Goal: Contribute content: Contribute content

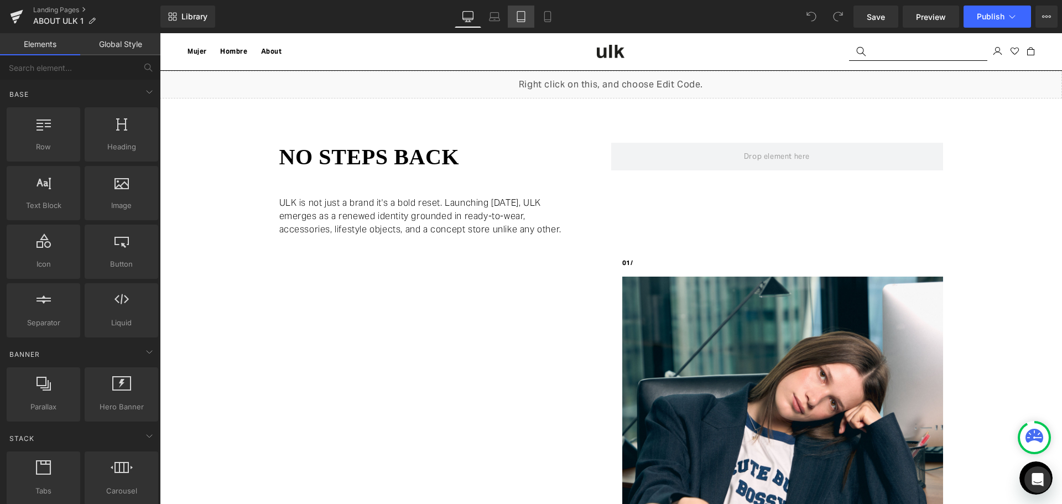
click at [524, 14] on icon at bounding box center [520, 16] width 11 height 11
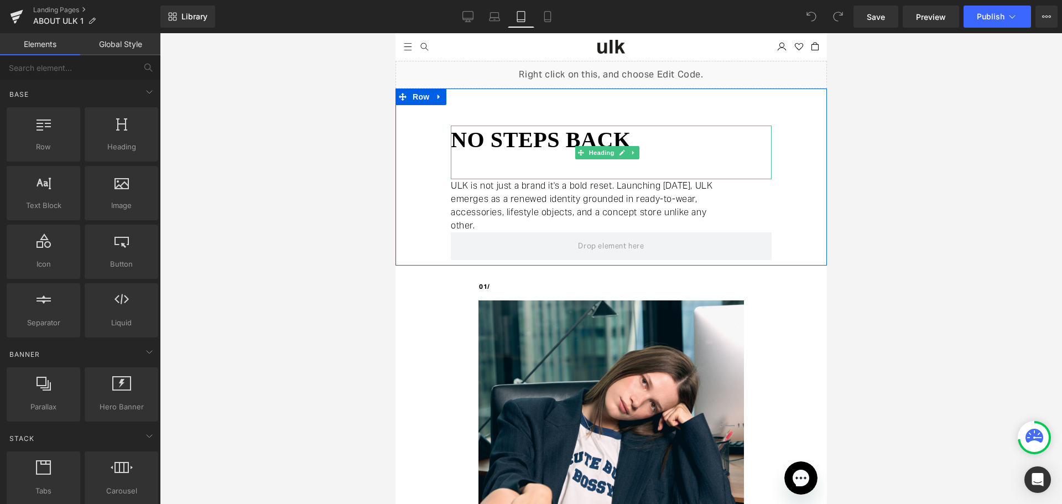
click at [541, 139] on h1 "no steps back" at bounding box center [610, 140] width 321 height 29
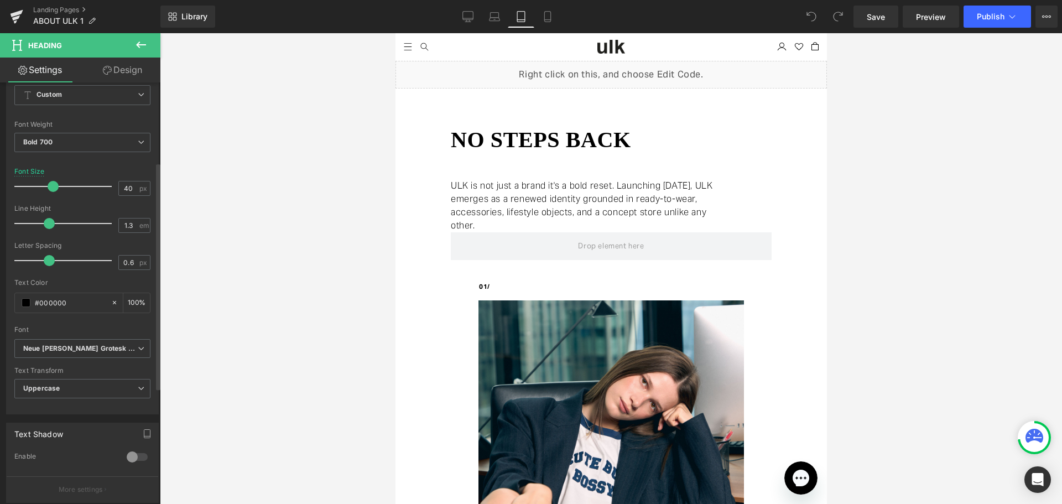
scroll to position [166, 0]
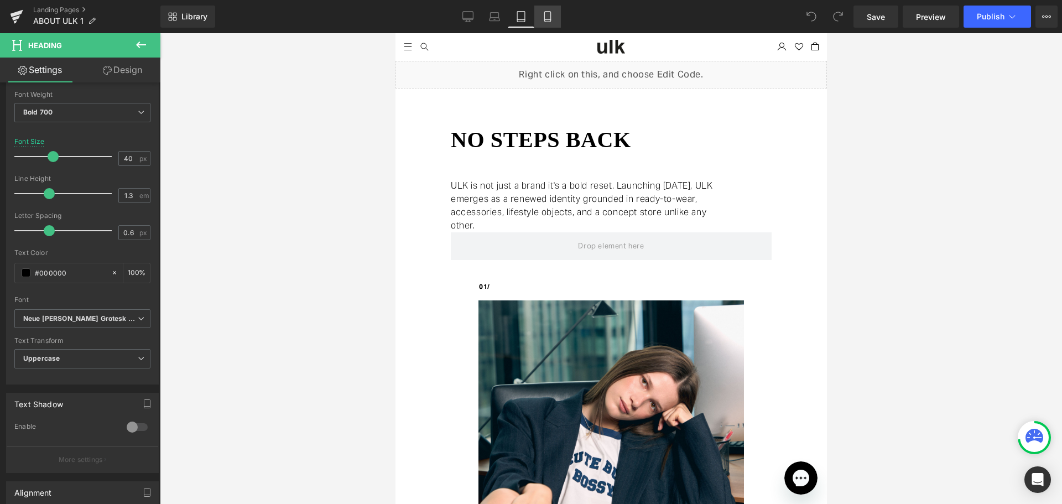
click at [546, 12] on icon at bounding box center [547, 16] width 11 height 11
type input "30"
type input "100"
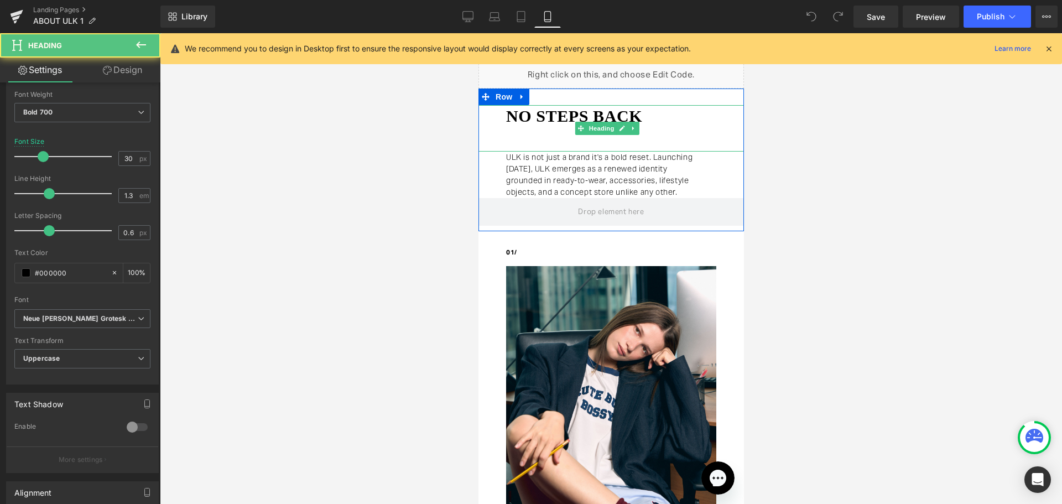
click at [594, 121] on h1 "no steps back" at bounding box center [624, 116] width 238 height 22
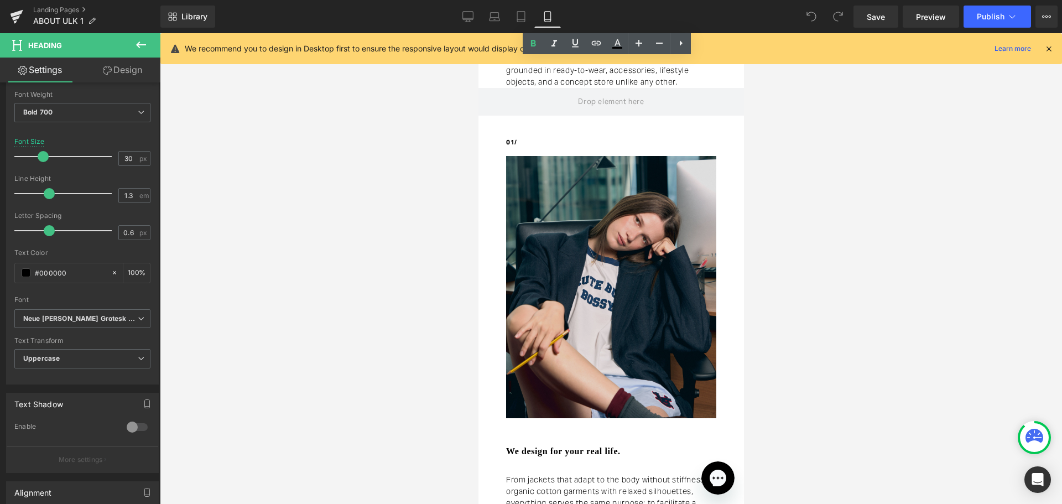
scroll to position [111, 0]
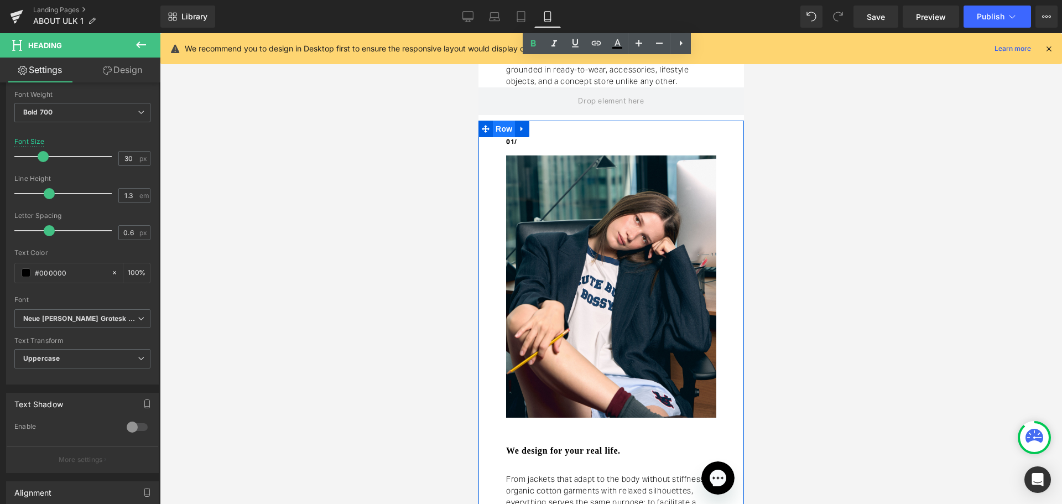
click at [502, 137] on span "Row" at bounding box center [503, 129] width 22 height 17
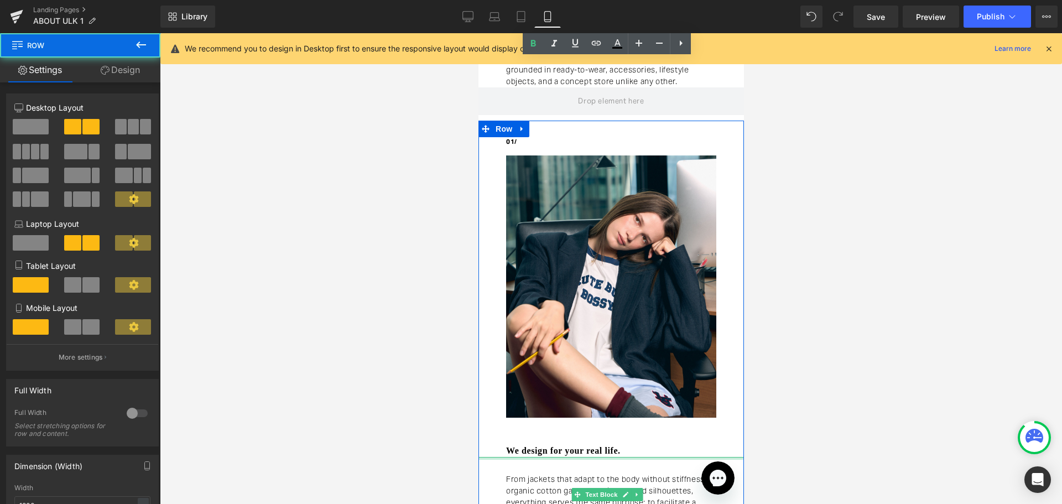
click at [571, 453] on h3 "We design for your real life." at bounding box center [624, 451] width 238 height 12
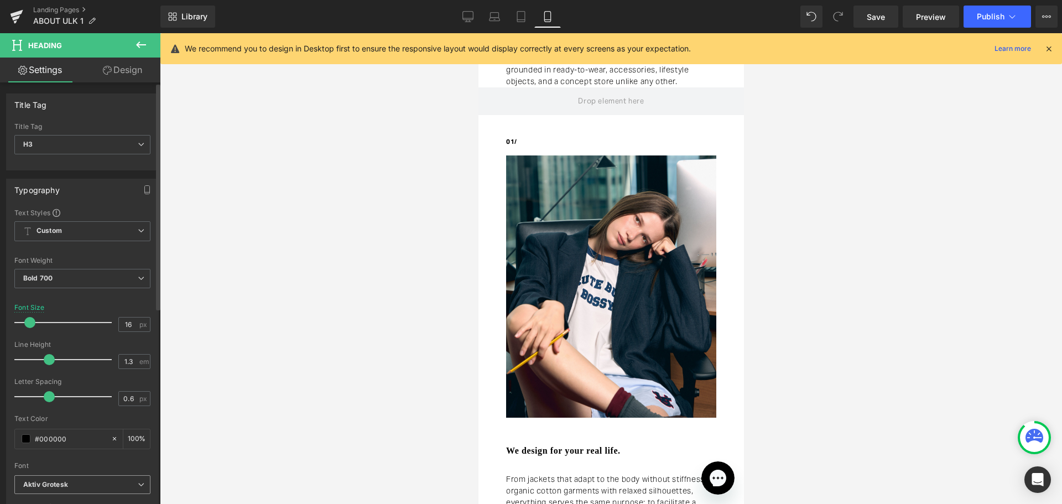
click at [118, 480] on b "Aktiv Grotesk" at bounding box center [80, 484] width 114 height 9
click at [162, 295] on div at bounding box center [611, 268] width 902 height 471
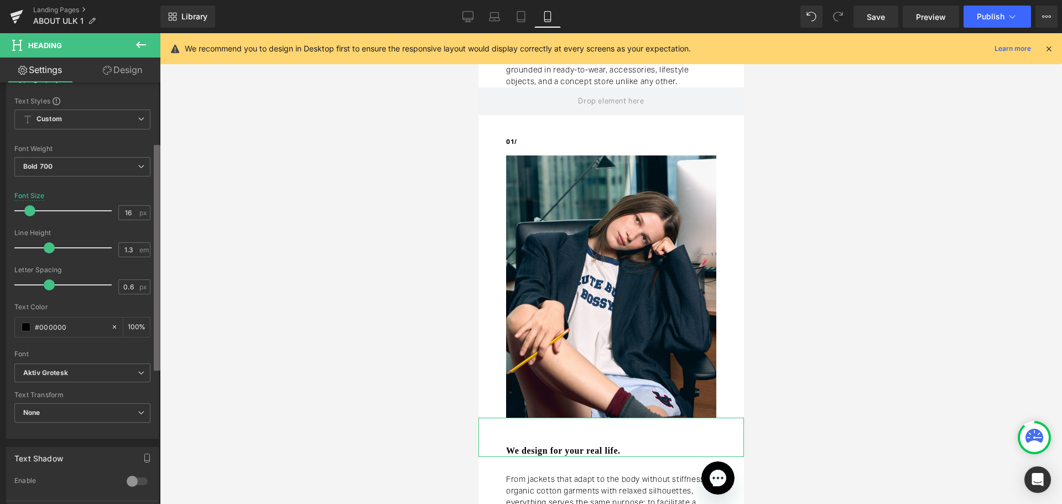
click at [153, 363] on div "Title Tag H1 H2 H3 H4 H5 H6 Title Tag H3 H1 H2 H3 H4 H5 H6 Typography Text Styl…" at bounding box center [80, 295] width 160 height 426
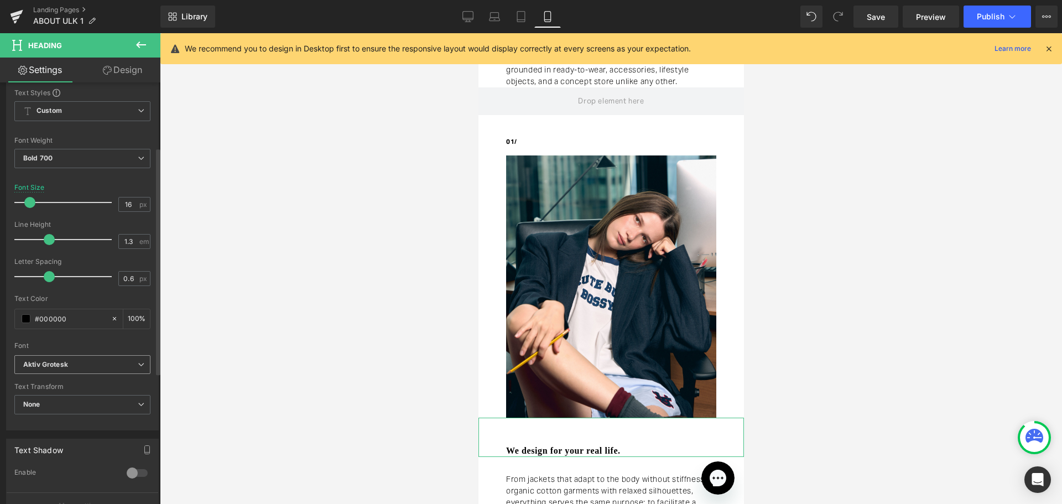
click at [108, 369] on b "Aktiv Grotesk" at bounding box center [80, 364] width 114 height 9
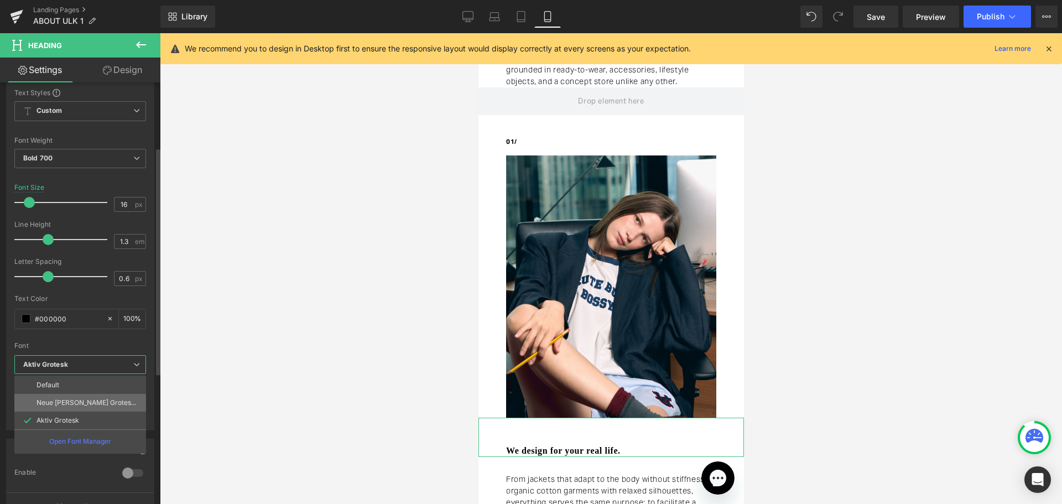
click at [93, 394] on li "Neue [PERSON_NAME] Grotesk Display Pro" at bounding box center [80, 403] width 132 height 18
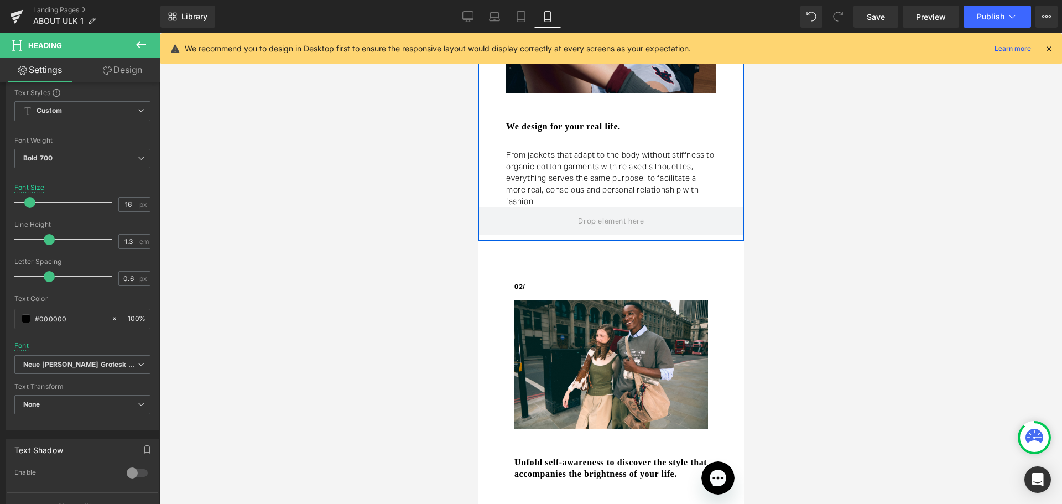
scroll to position [442, 0]
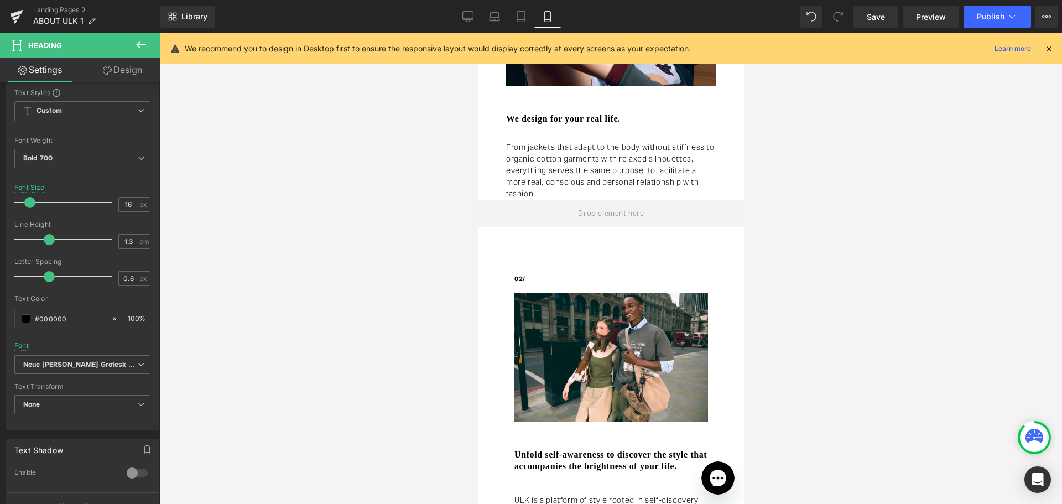
click at [562, 455] on div "Rendering Content" at bounding box center [531, 460] width 68 height 12
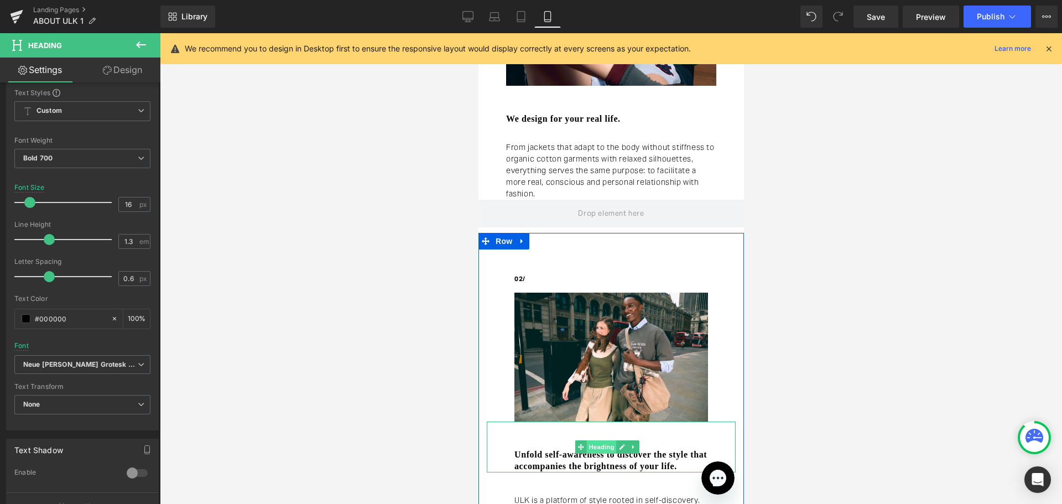
click at [605, 449] on span "Heading" at bounding box center [601, 446] width 30 height 13
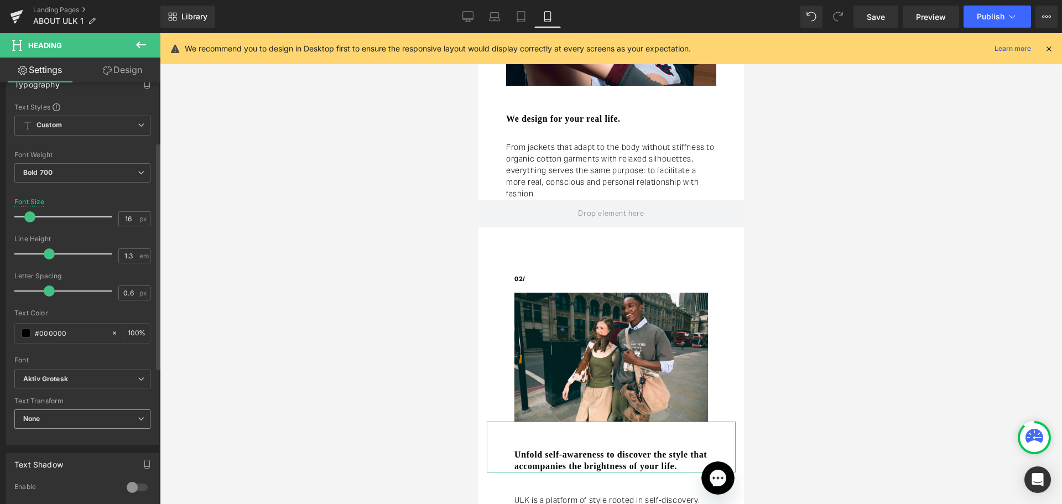
scroll to position [111, 0]
click at [111, 365] on span "Aktiv Grotesk" at bounding box center [82, 373] width 136 height 19
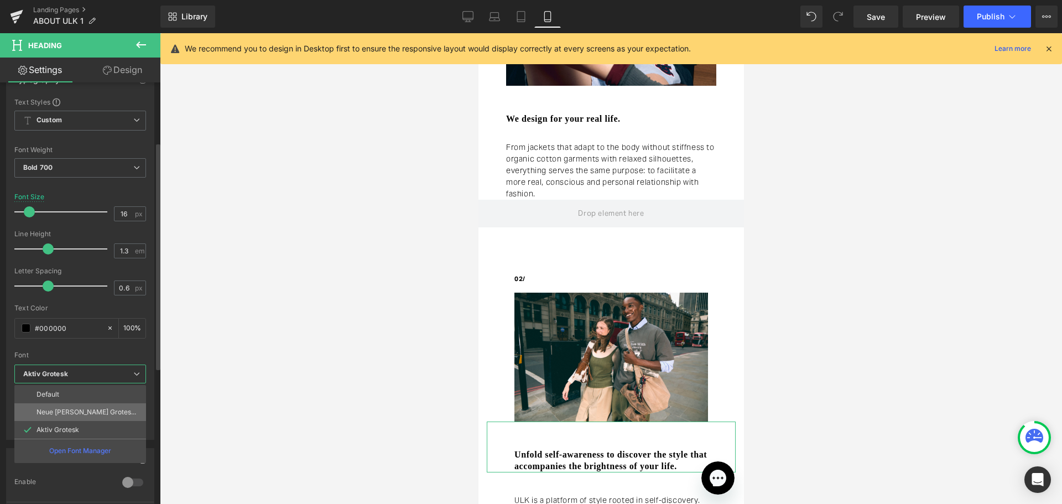
click at [75, 411] on p "Neue [PERSON_NAME] Grotesk Display Pro" at bounding box center [86, 412] width 101 height 8
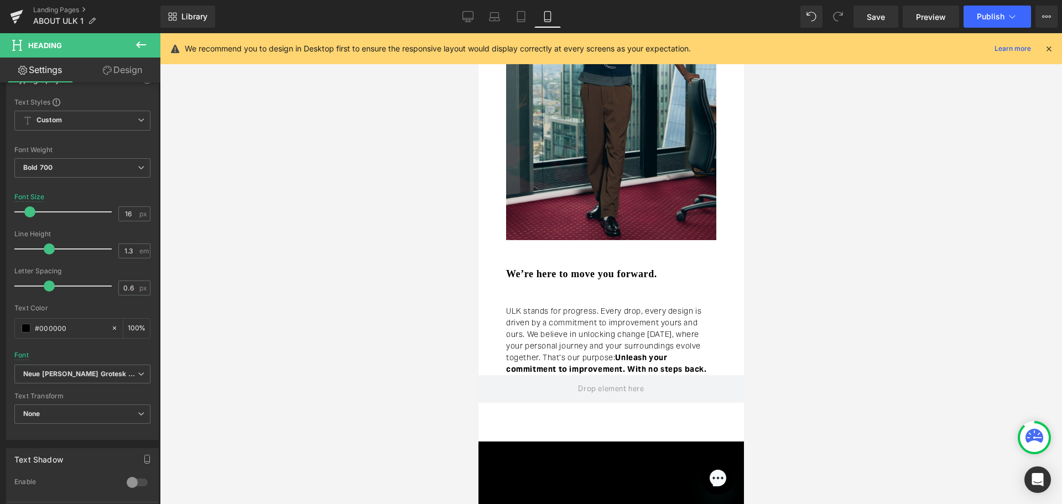
scroll to position [1161, 0]
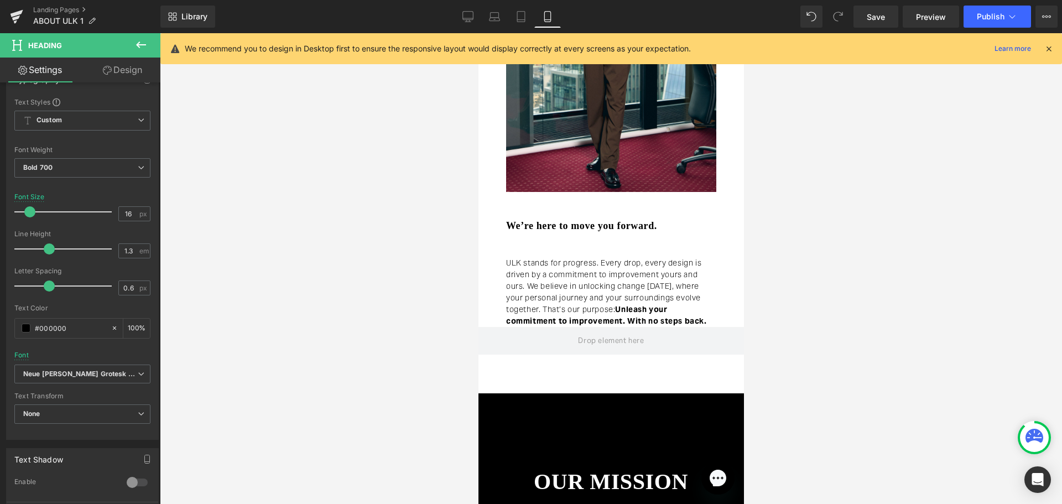
click at [587, 232] on div "We’re here to move you forward. Heading" at bounding box center [610, 212] width 265 height 40
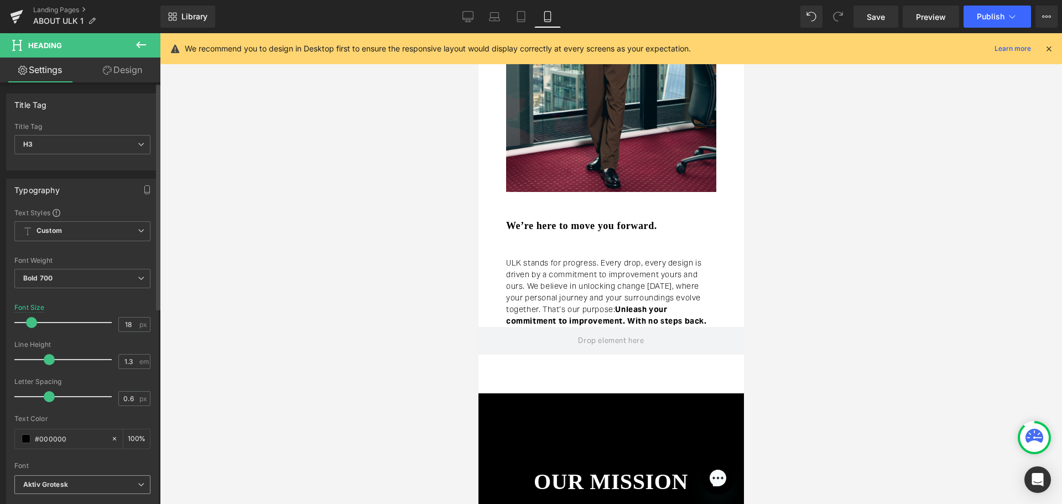
click at [132, 476] on span "Aktiv Grotesk" at bounding box center [82, 484] width 136 height 19
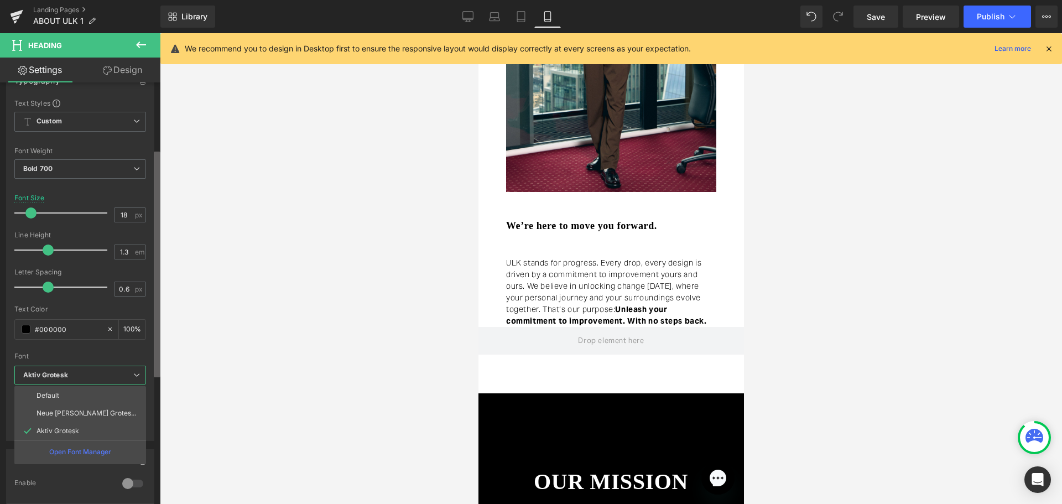
scroll to position [131, 0]
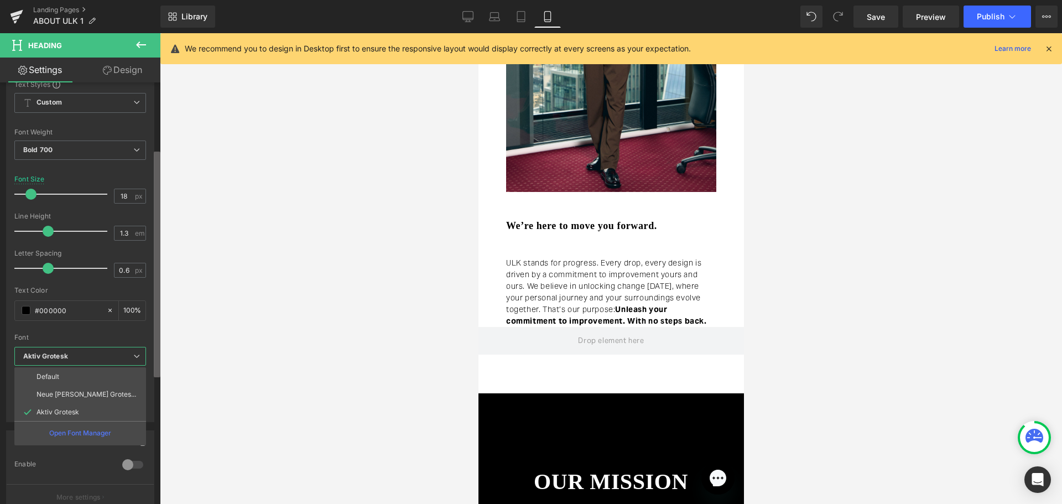
click at [161, 372] on div "Heading You are previewing how the will restyle your page. You can not edit Ele…" at bounding box center [531, 261] width 1062 height 523
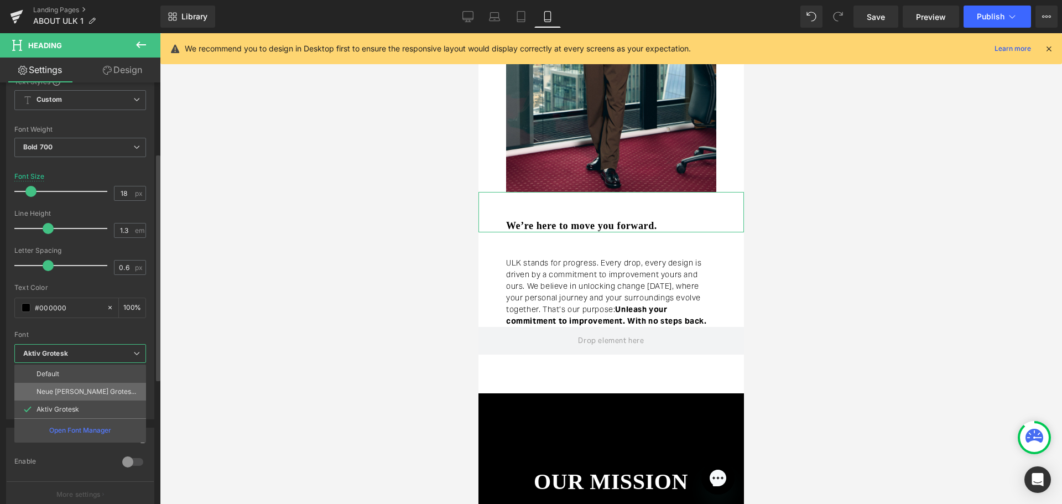
click at [86, 391] on p "Neue [PERSON_NAME] Grotesk Display Pro" at bounding box center [86, 392] width 101 height 8
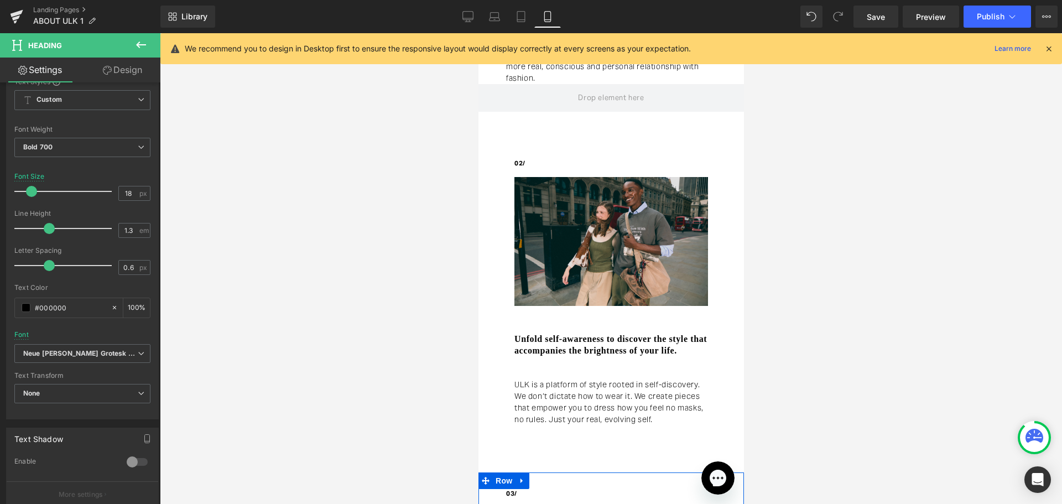
scroll to position [498, 0]
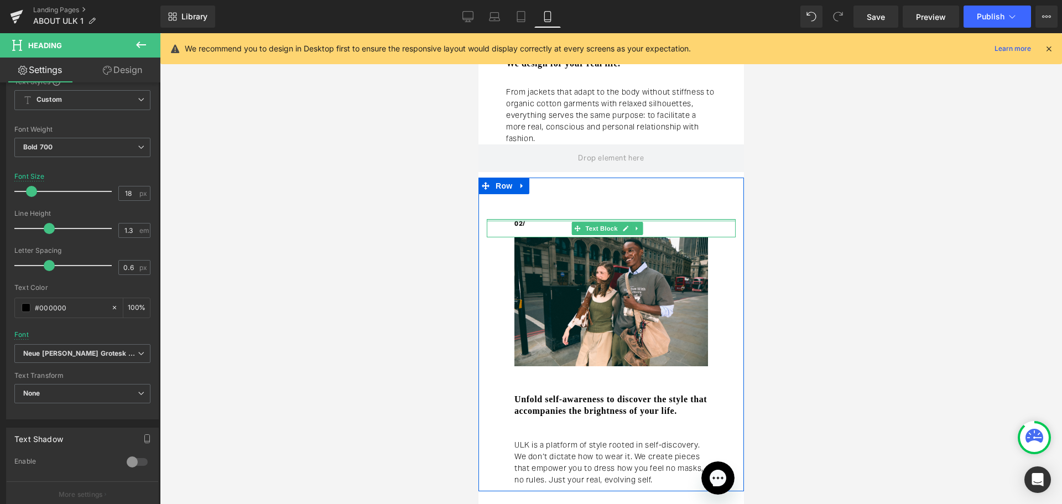
click at [515, 222] on div at bounding box center [610, 220] width 249 height 3
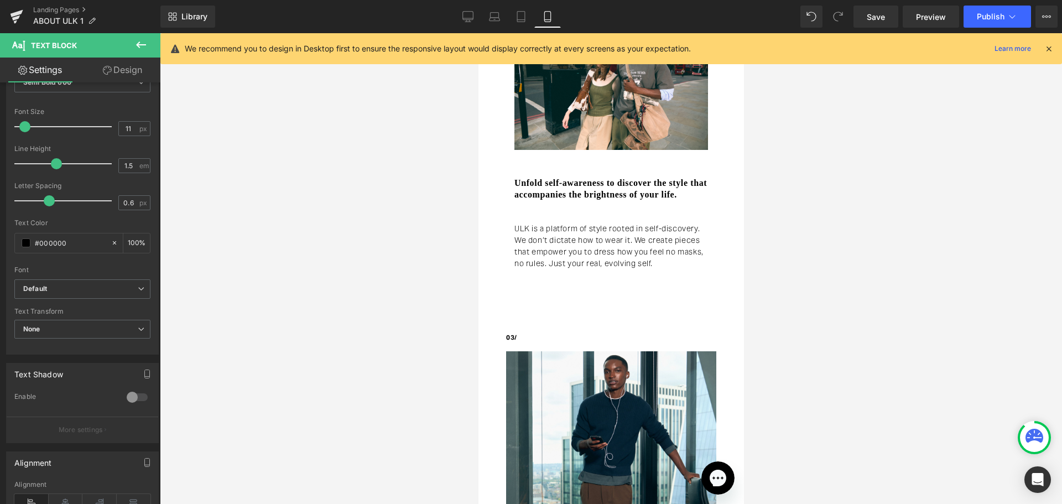
scroll to position [774, 0]
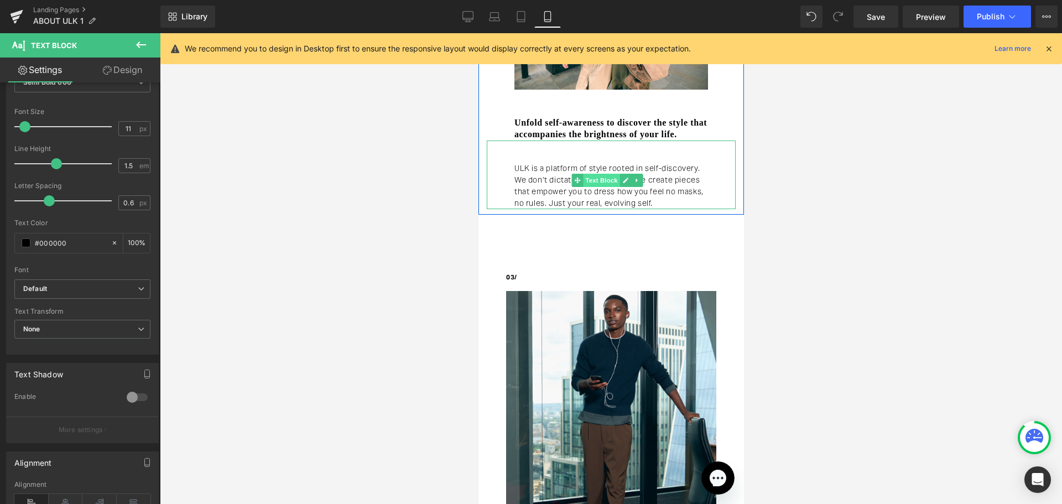
click at [600, 186] on span "Text Block" at bounding box center [600, 180] width 36 height 13
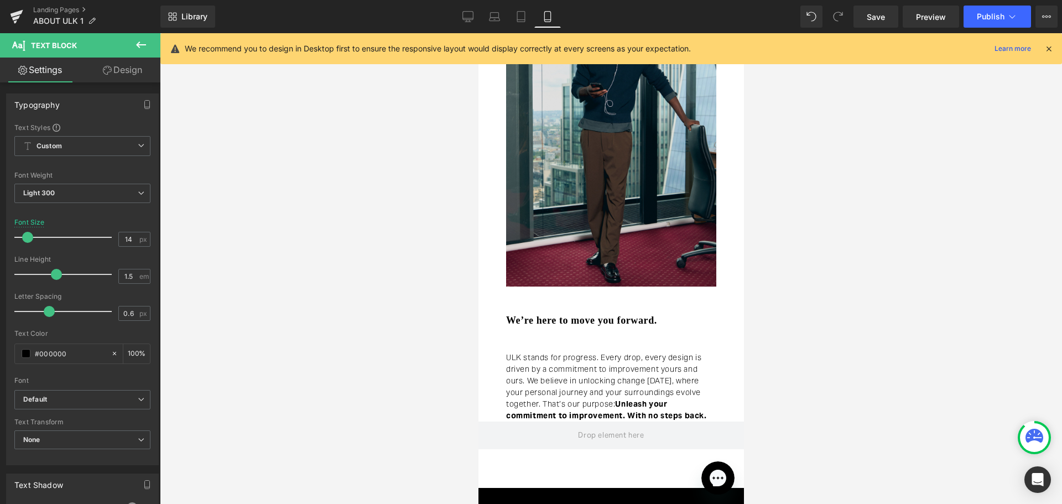
scroll to position [1106, 0]
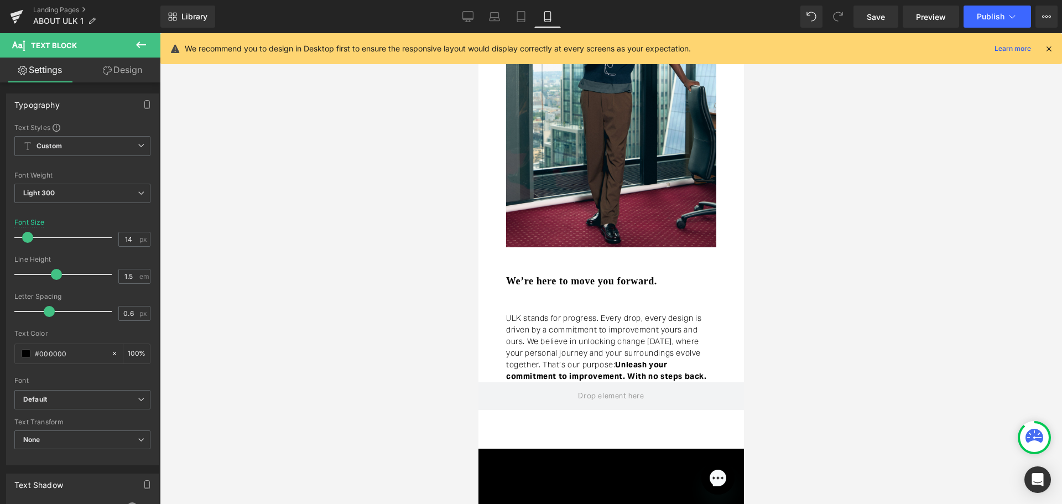
click at [584, 351] on p "ULK stands for progress. Every drop, every design is driven by a commitment to …" at bounding box center [610, 347] width 210 height 70
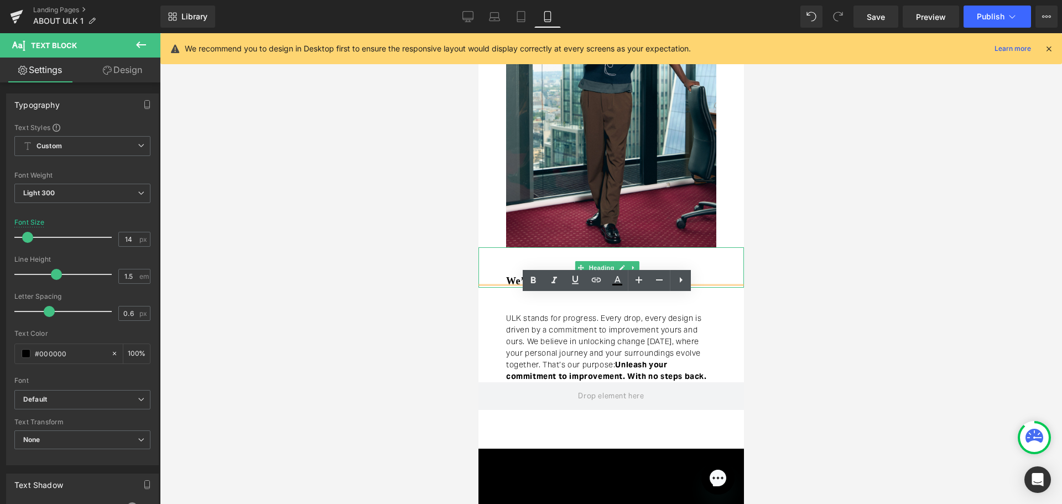
click at [509, 285] on h3 "We’re here to move you forward." at bounding box center [624, 281] width 238 height 13
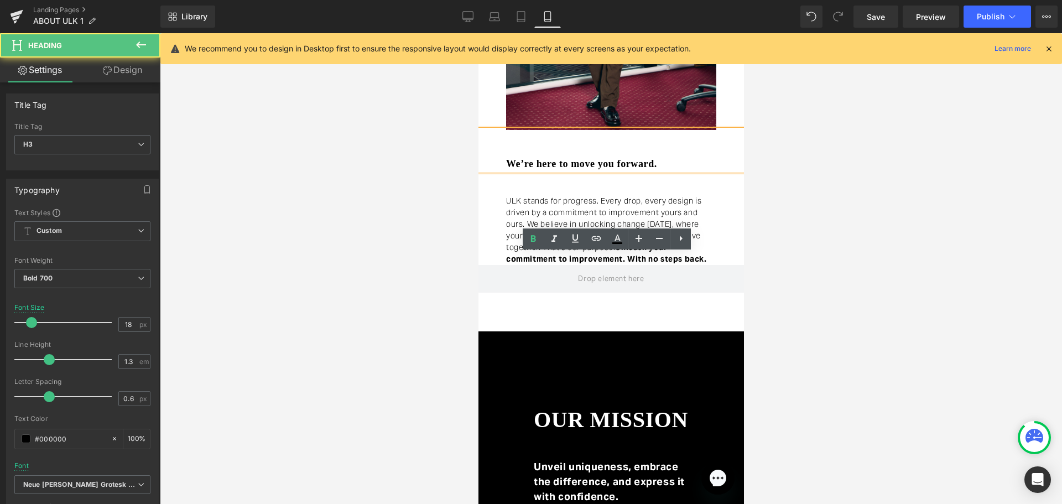
scroll to position [1438, 0]
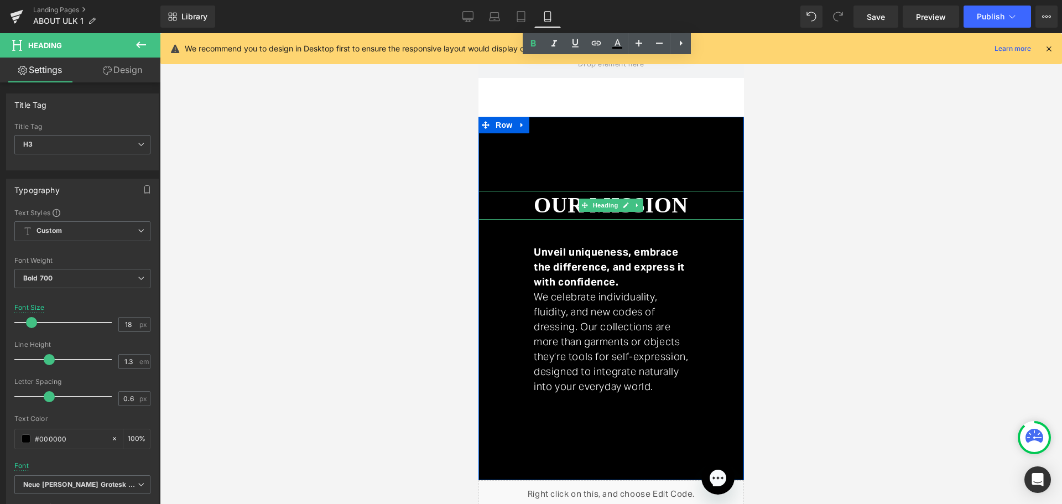
click at [590, 210] on span "Heading" at bounding box center [605, 204] width 30 height 13
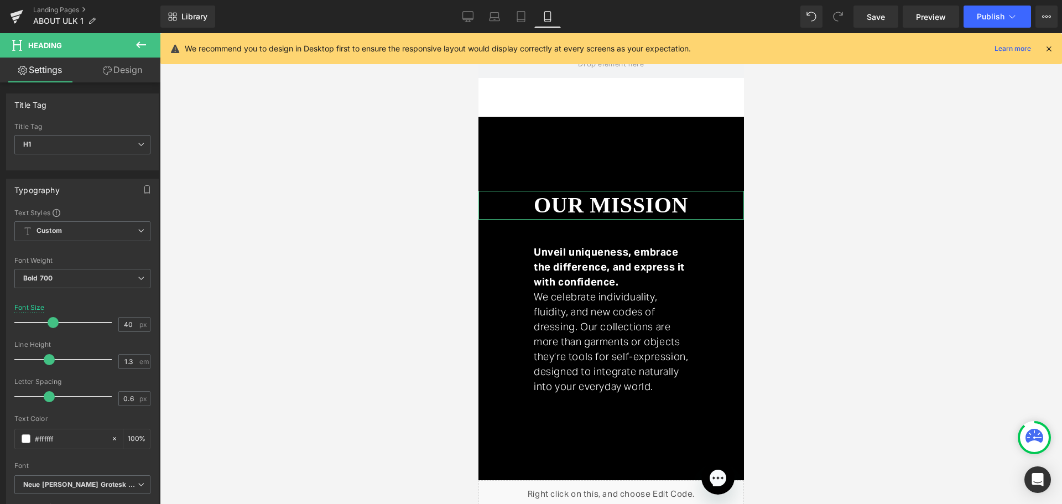
click at [117, 67] on link "Design" at bounding box center [122, 70] width 80 height 25
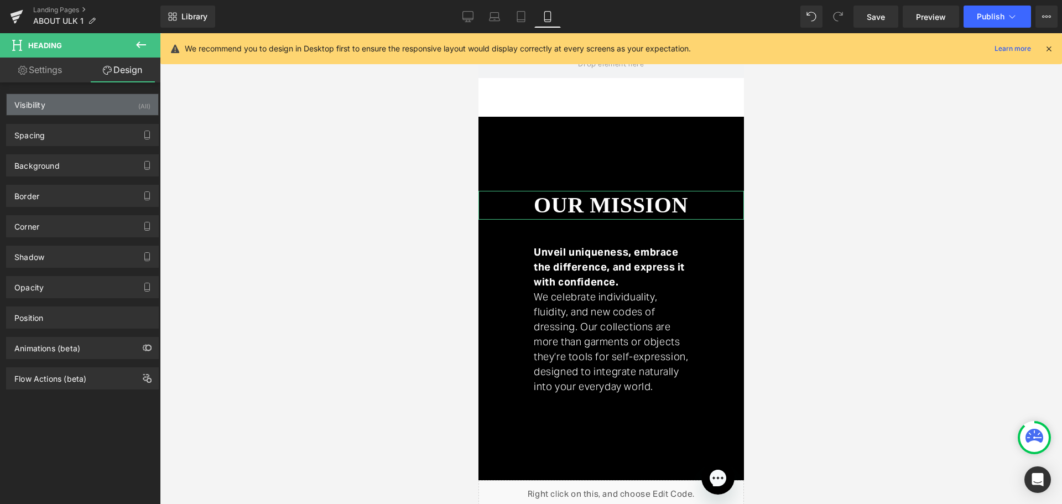
click at [125, 104] on div "Visibility (All)" at bounding box center [82, 104] width 151 height 21
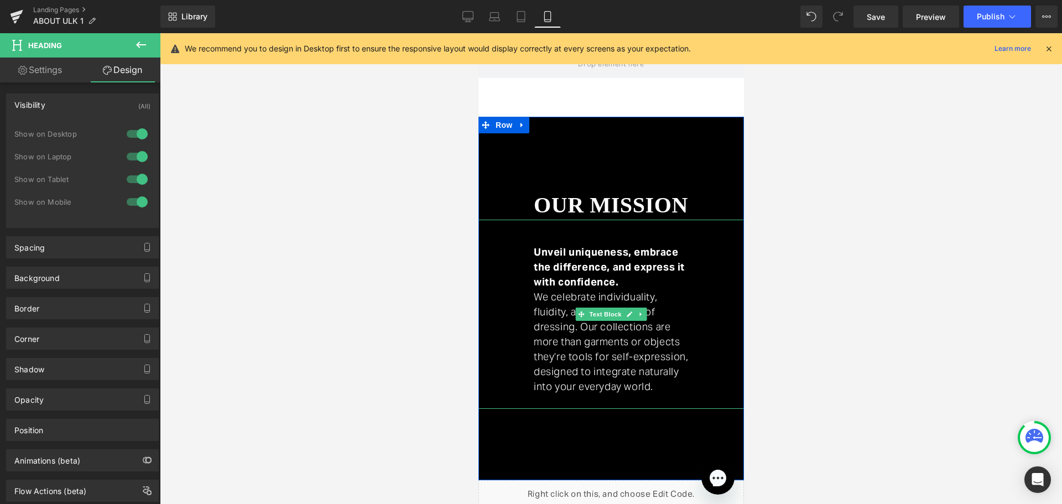
click at [574, 288] on strong "Unveil uniqueness, embrace the difference, and express it with confidence." at bounding box center [608, 266] width 151 height 43
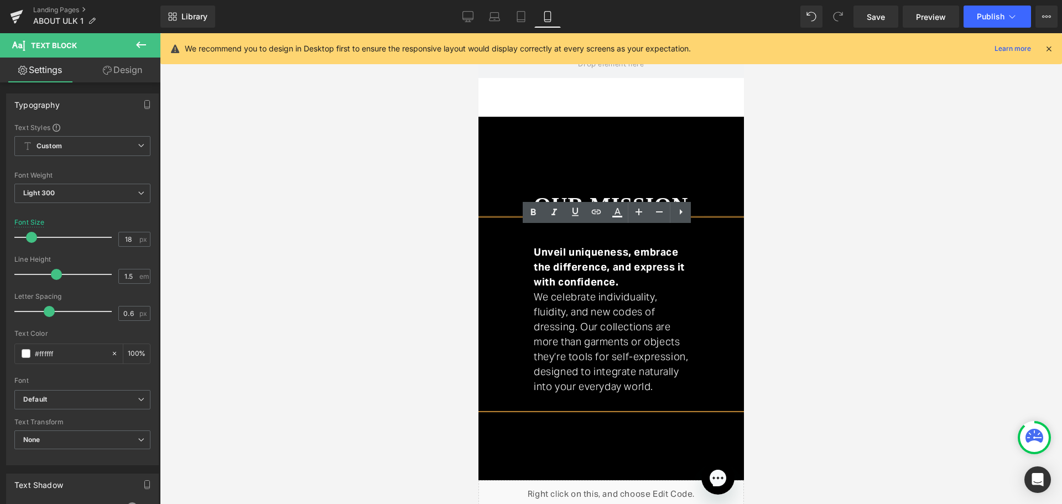
click at [544, 189] on div "our mission Heading Unveil uniqueness, embrace the difference, and express it w…" at bounding box center [610, 298] width 265 height 363
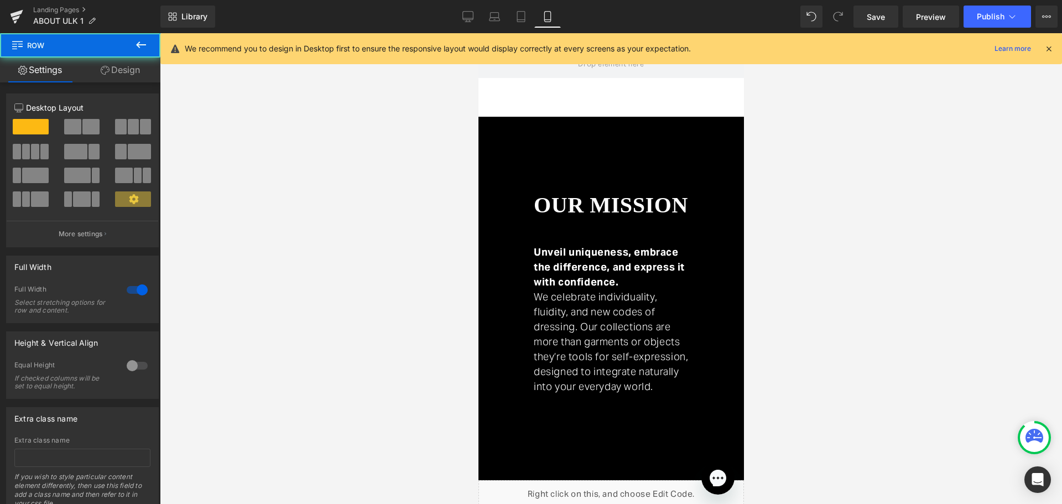
click at [478, 33] on div at bounding box center [478, 33] width 0 height 0
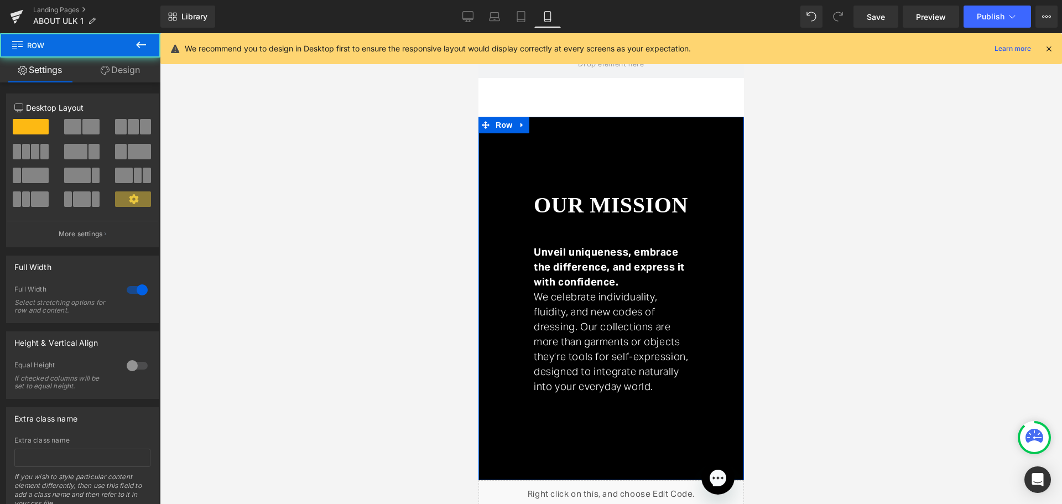
click at [554, 144] on div "our mission Heading Unveil uniqueness, embrace the difference, and express it w…" at bounding box center [610, 298] width 265 height 363
click at [140, 67] on link "Design" at bounding box center [120, 70] width 80 height 25
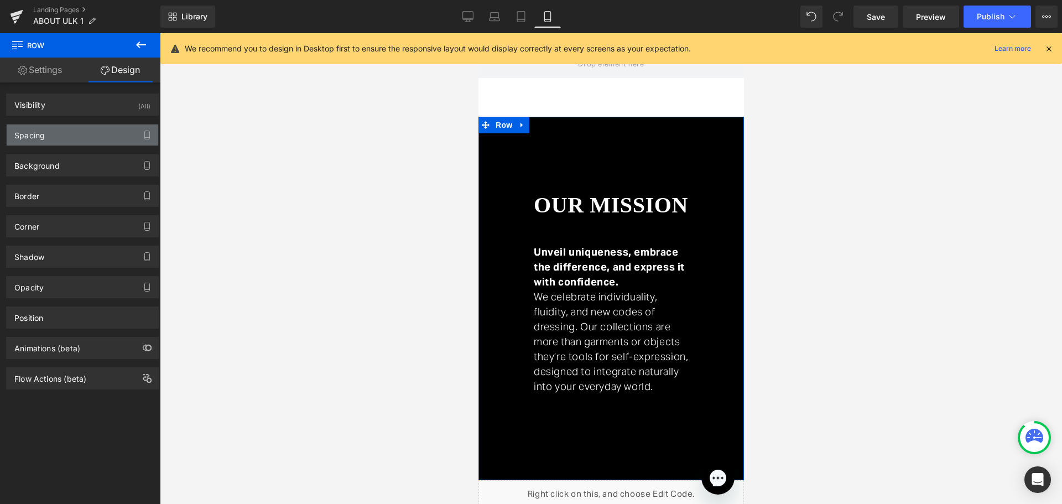
click at [93, 141] on div "Spacing" at bounding box center [82, 134] width 151 height 21
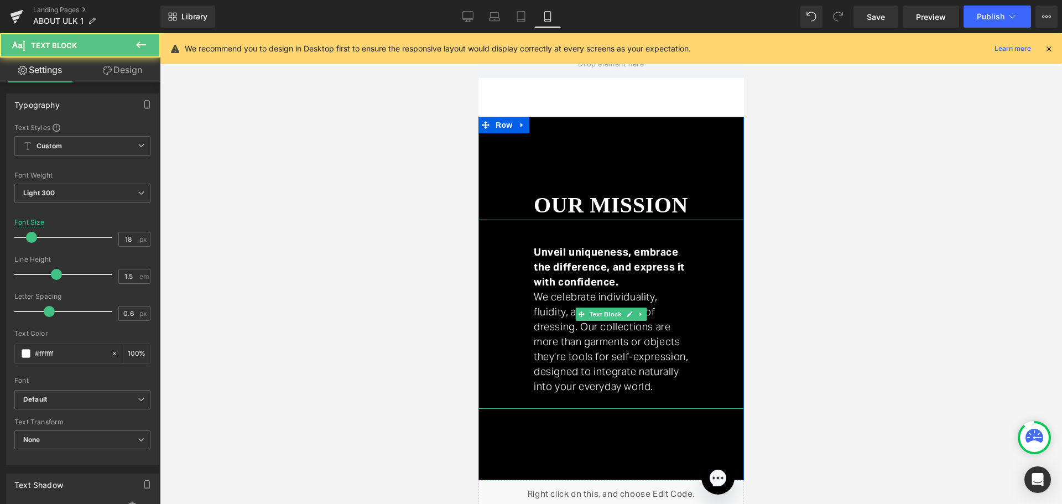
click at [511, 316] on div "Unveil uniqueness, embrace the difference, and express it with confidence. We c…" at bounding box center [610, 314] width 265 height 189
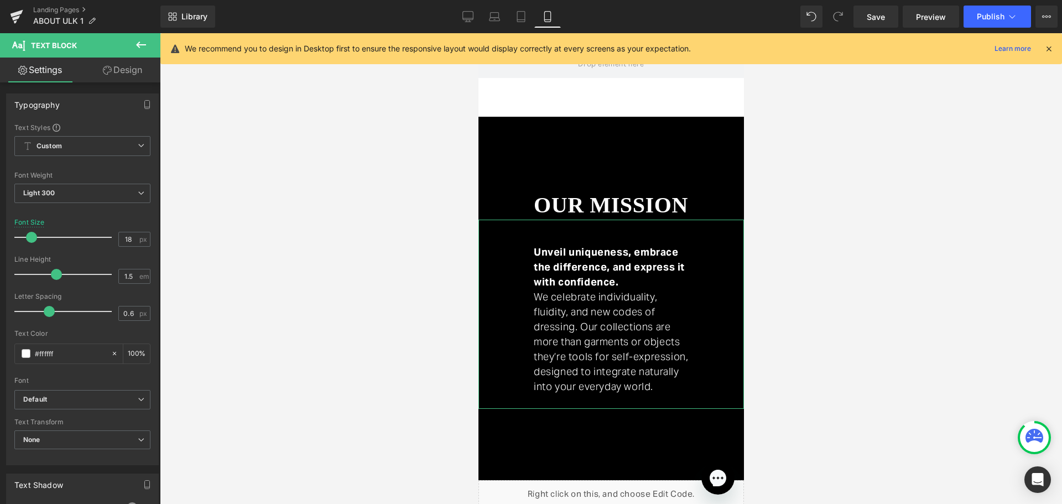
click at [116, 72] on link "Design" at bounding box center [122, 70] width 80 height 25
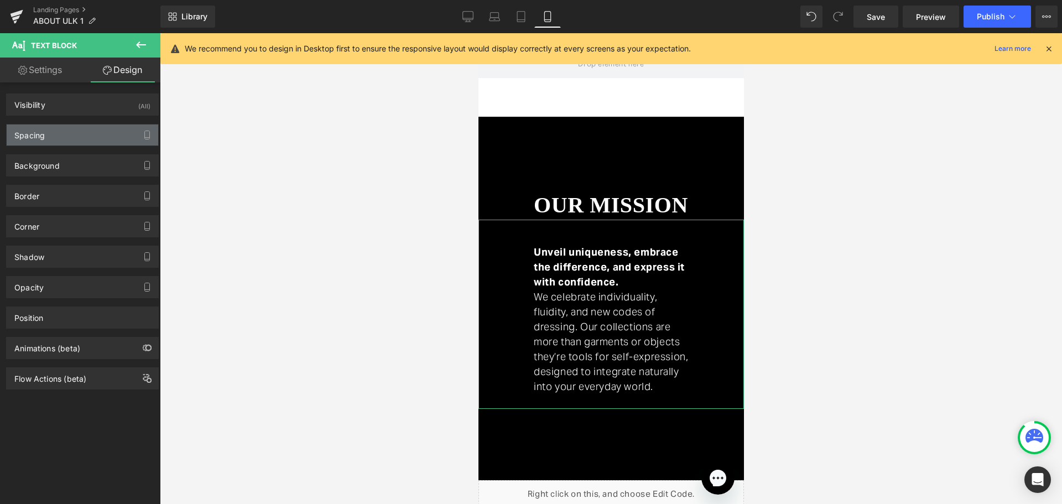
click at [71, 132] on div "Spacing" at bounding box center [82, 134] width 151 height 21
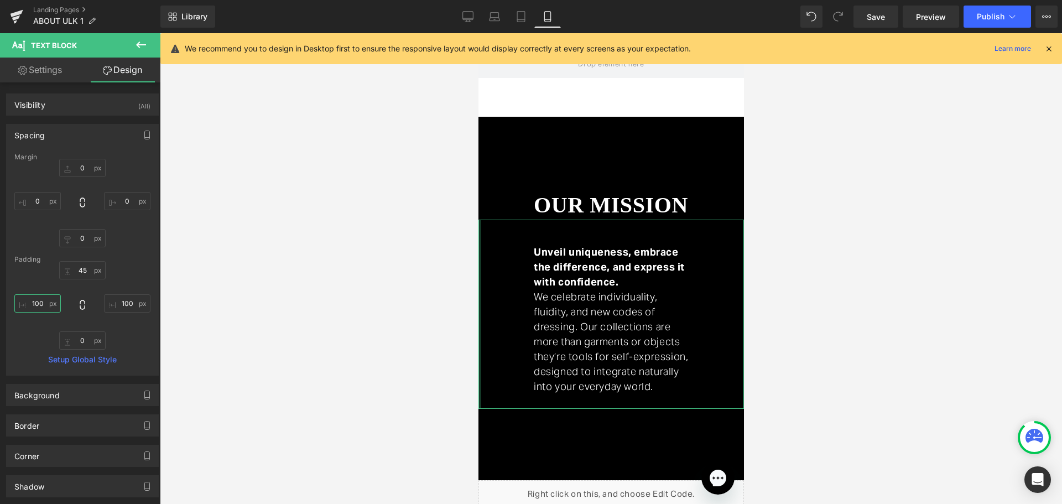
click at [38, 306] on input "100" at bounding box center [37, 303] width 46 height 18
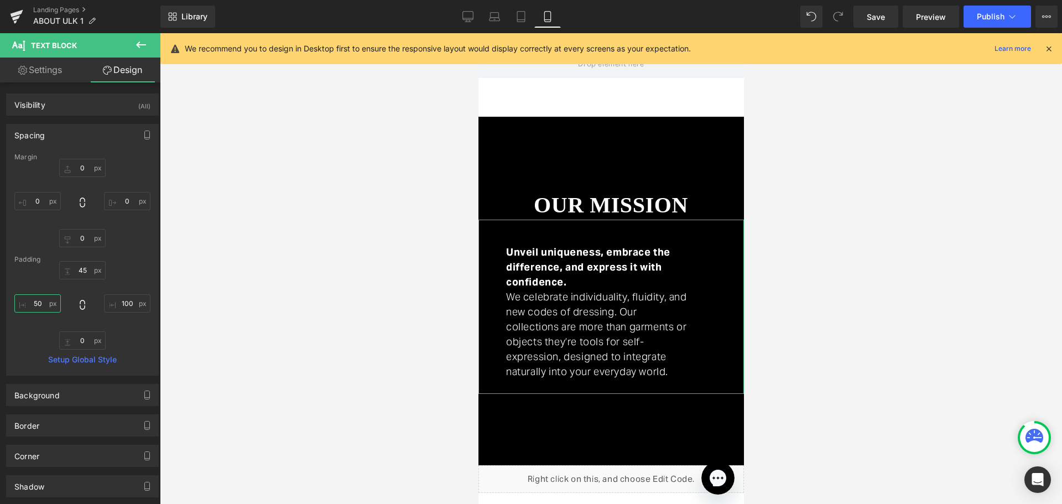
type input "5"
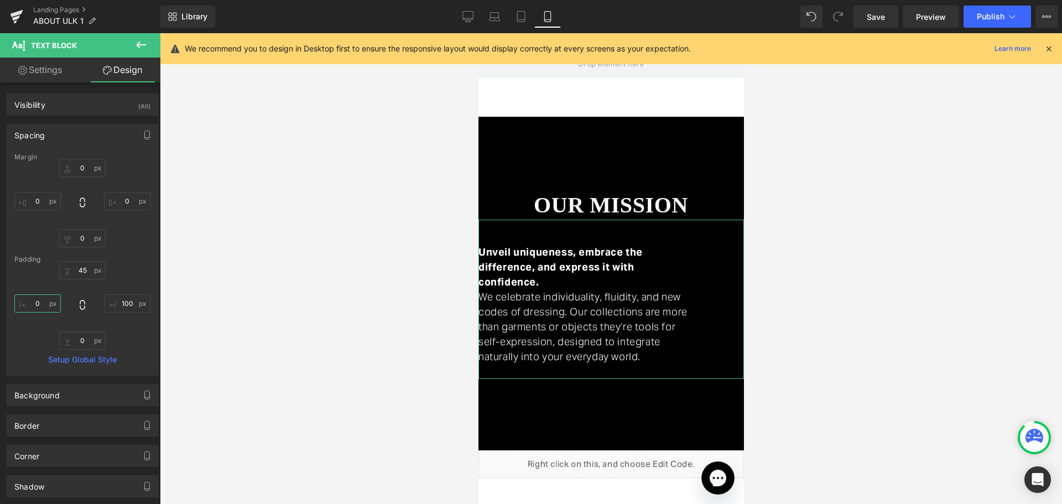
type input "6"
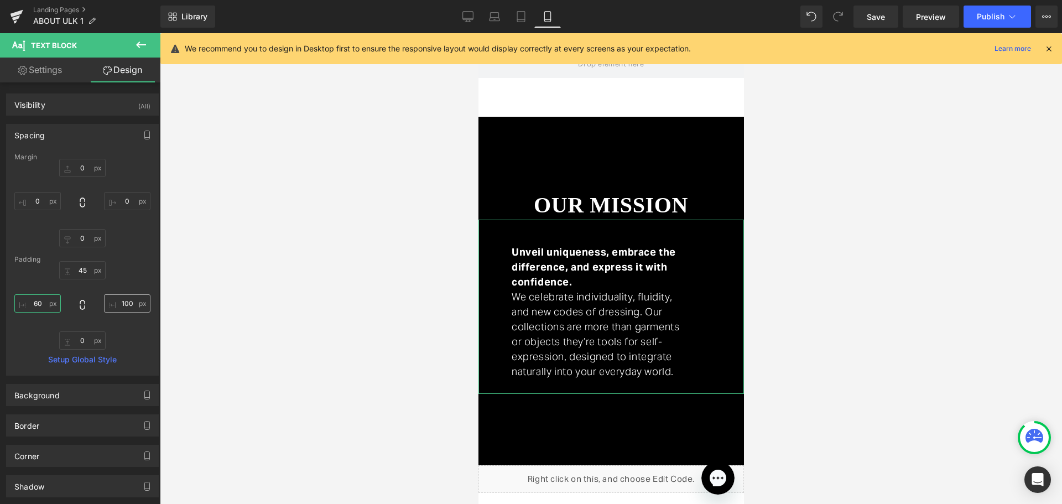
type input "60"
click at [123, 305] on input "100" at bounding box center [127, 303] width 46 height 18
type input "60"
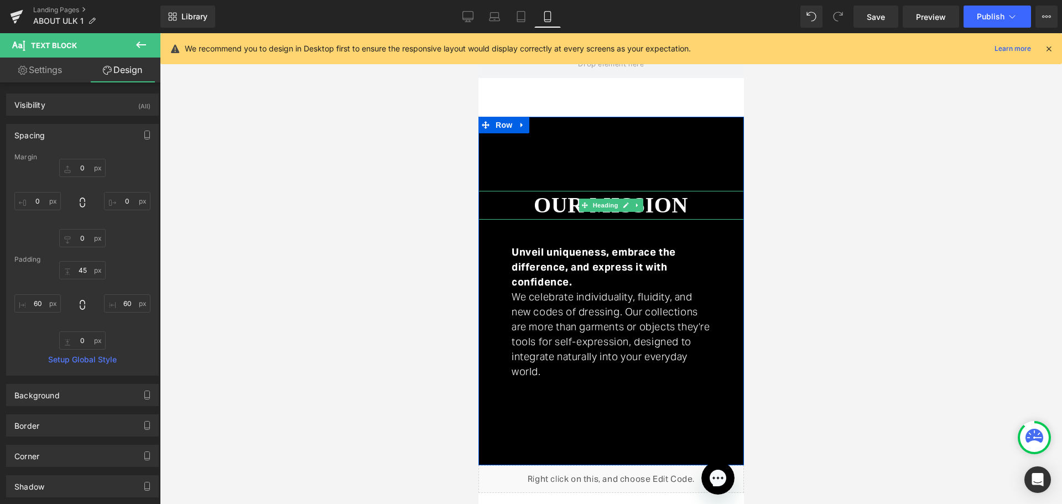
click at [569, 207] on h1 "our mission" at bounding box center [610, 205] width 155 height 29
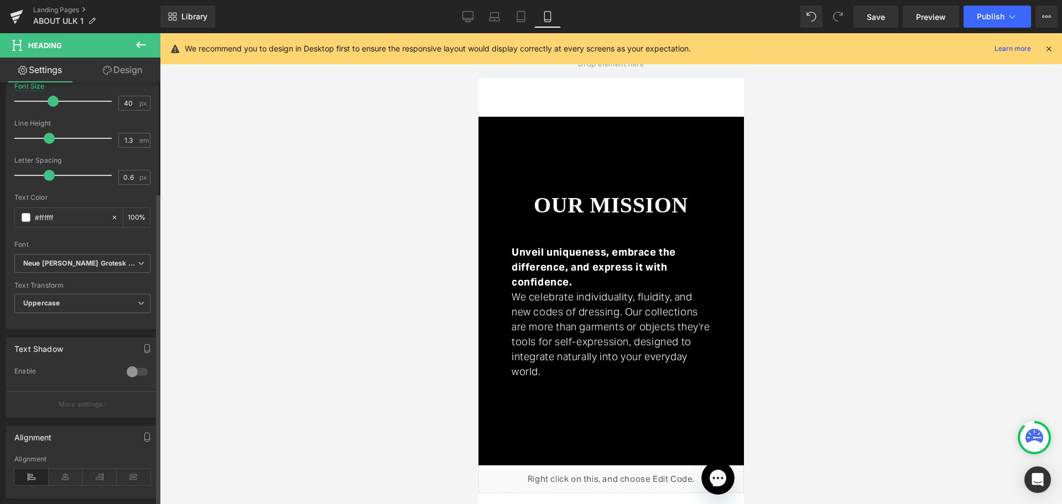
scroll to position [363, 0]
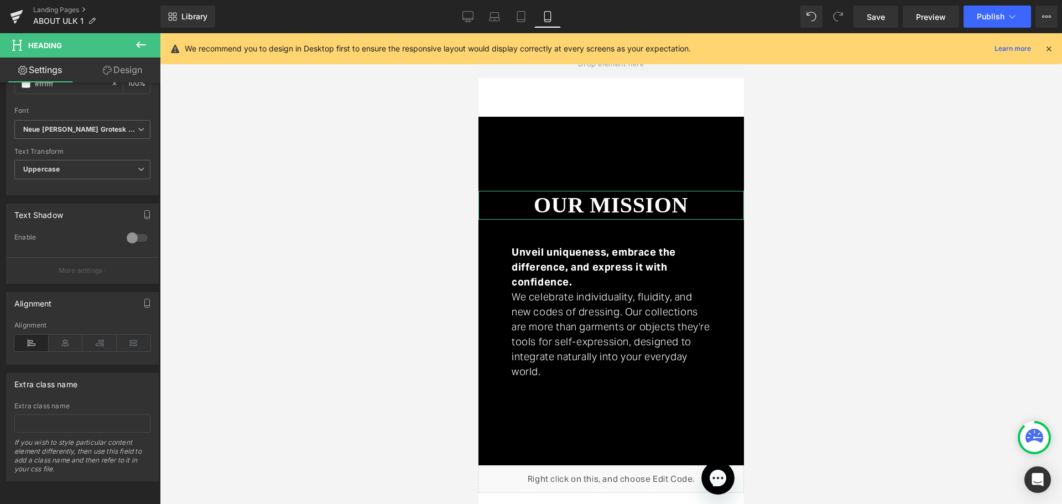
click at [127, 64] on link "Design" at bounding box center [122, 70] width 80 height 25
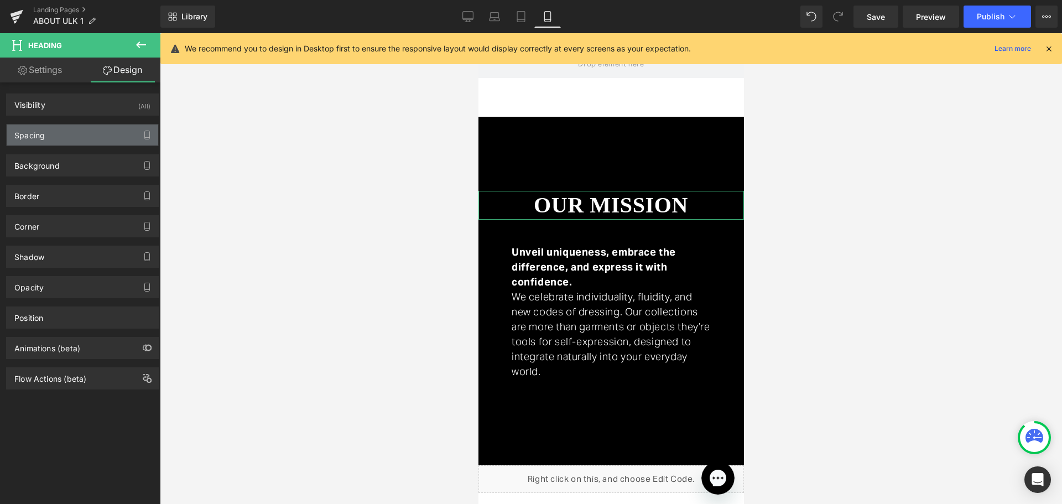
click at [102, 138] on div "Spacing" at bounding box center [82, 134] width 151 height 21
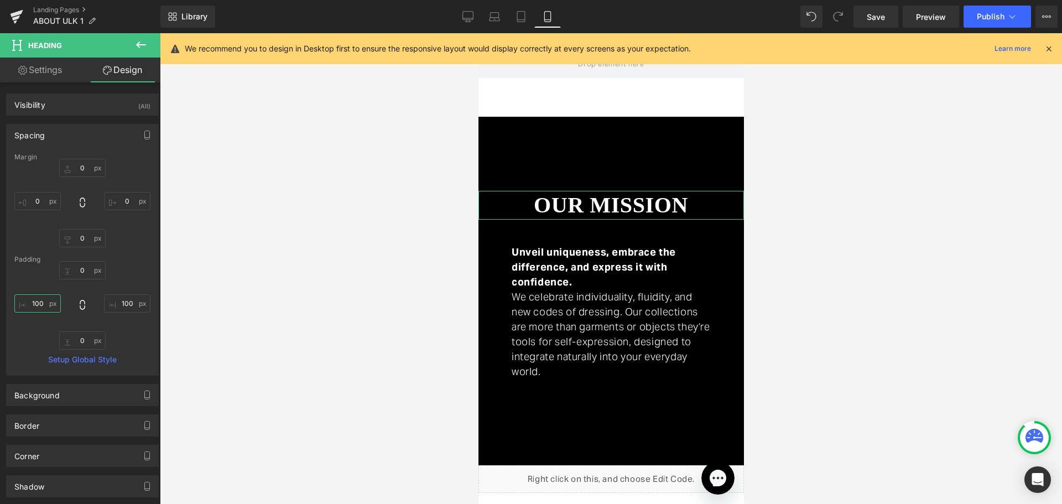
click at [22, 299] on input "100" at bounding box center [37, 303] width 46 height 18
type input "60"
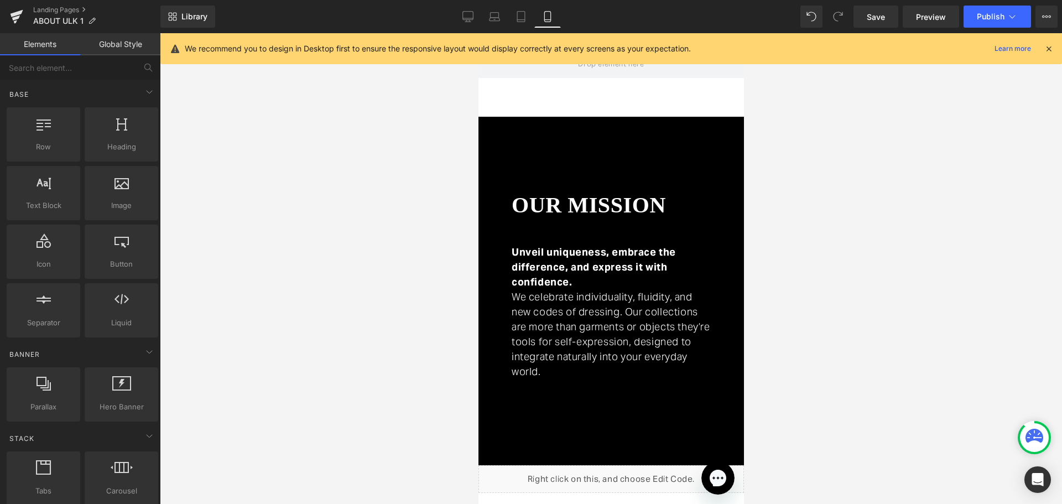
click at [341, 299] on div at bounding box center [611, 268] width 902 height 471
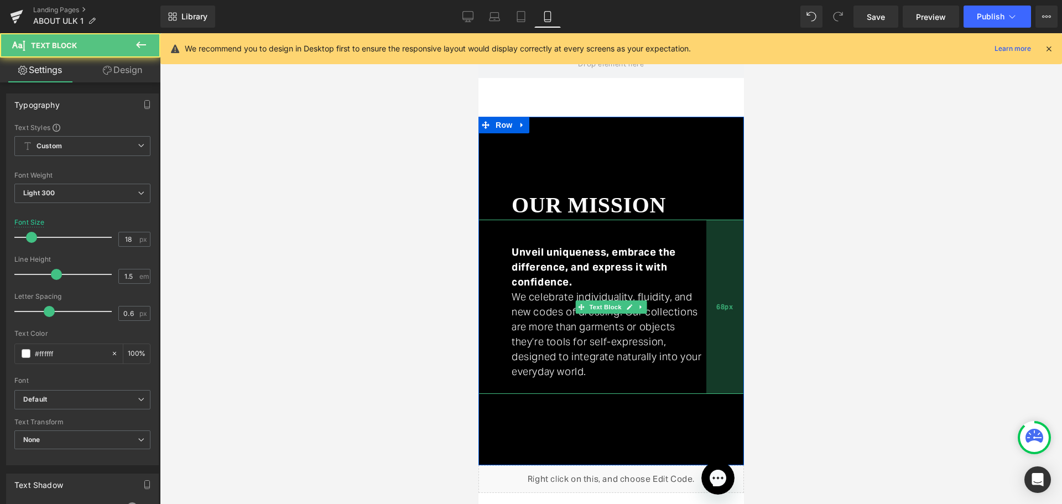
click at [707, 309] on div "68px" at bounding box center [725, 307] width 38 height 174
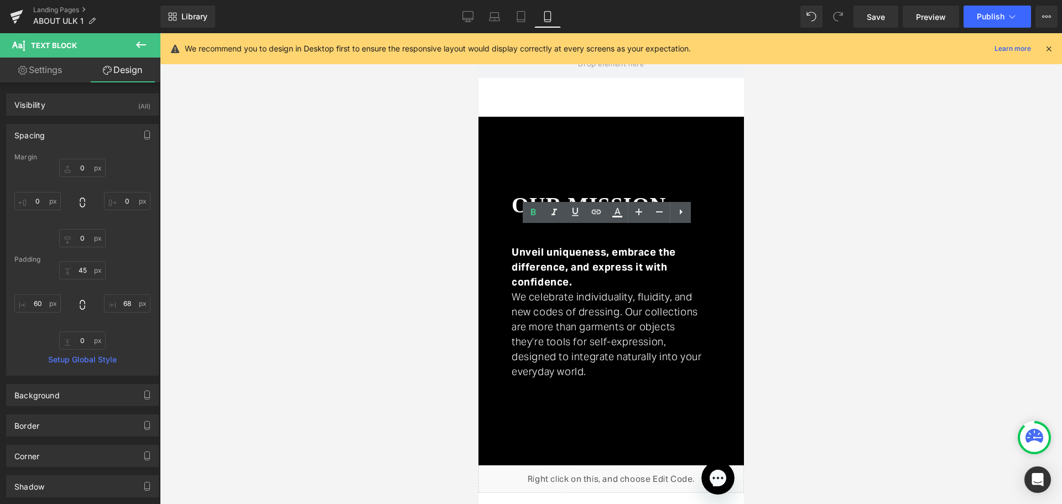
click at [856, 281] on div at bounding box center [611, 268] width 902 height 471
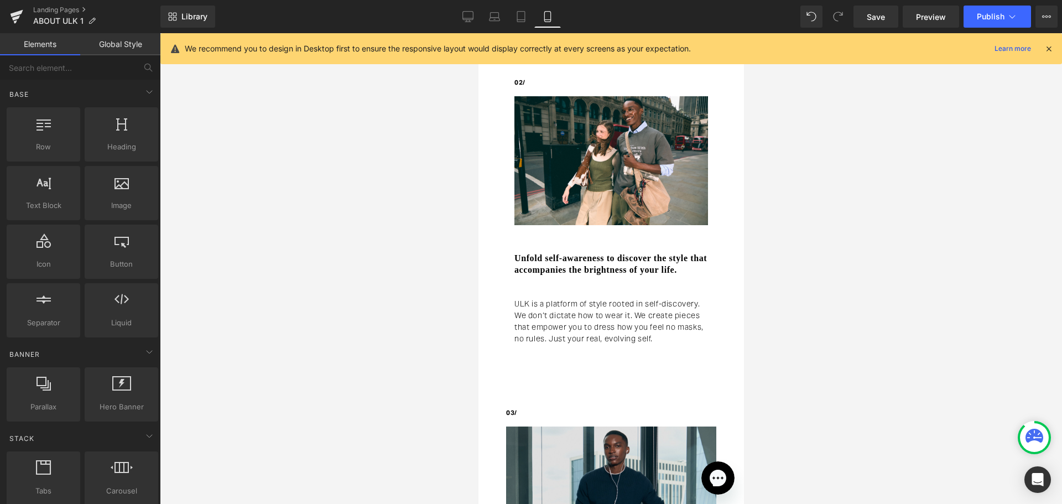
scroll to position [583, 0]
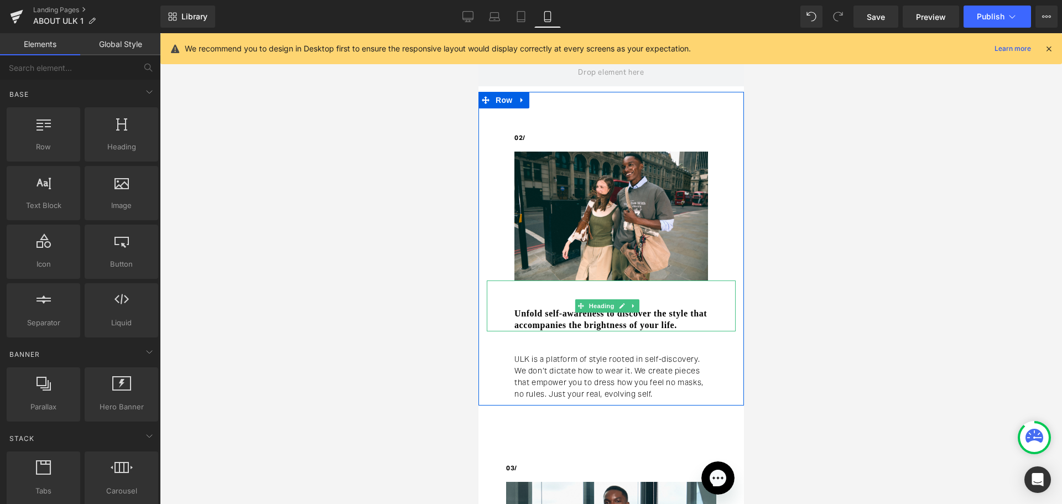
click at [614, 315] on h3 "Unfold self-awareness to discover the style that accompanies the brightness of …" at bounding box center [611, 319] width 194 height 23
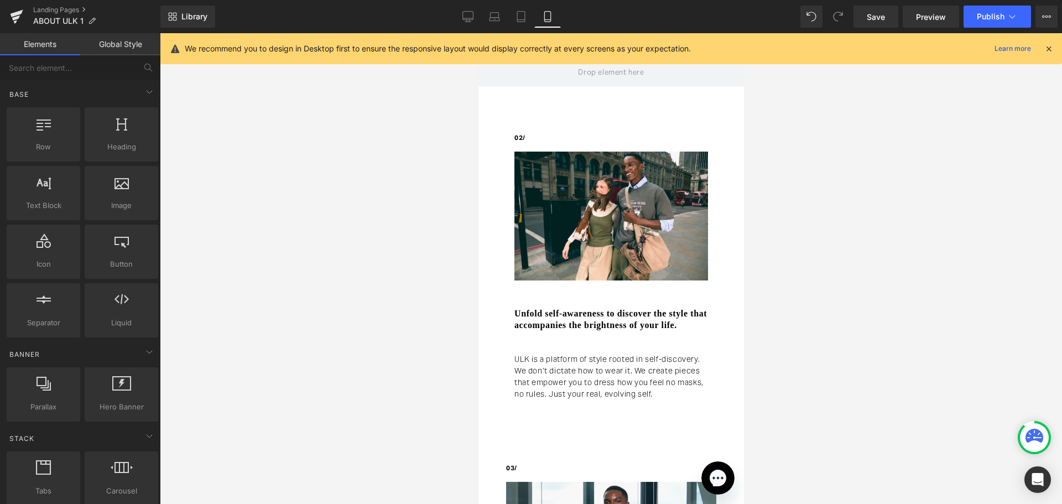
click at [390, 273] on div at bounding box center [611, 268] width 902 height 471
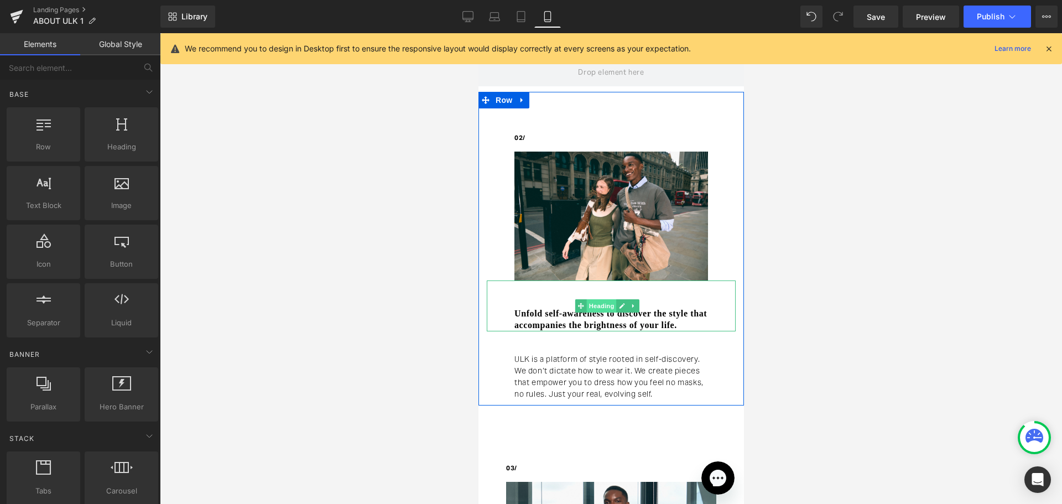
click at [590, 307] on span "Heading" at bounding box center [601, 305] width 30 height 13
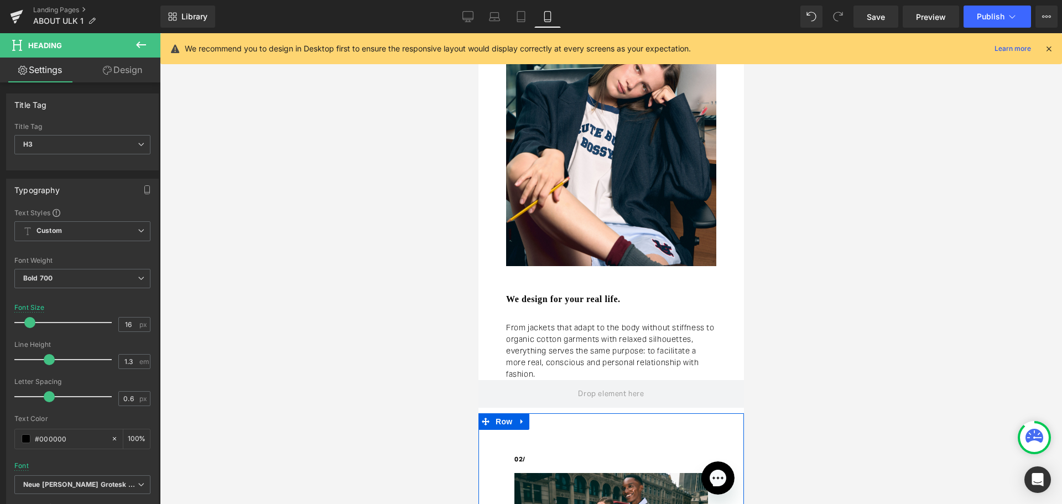
scroll to position [252, 0]
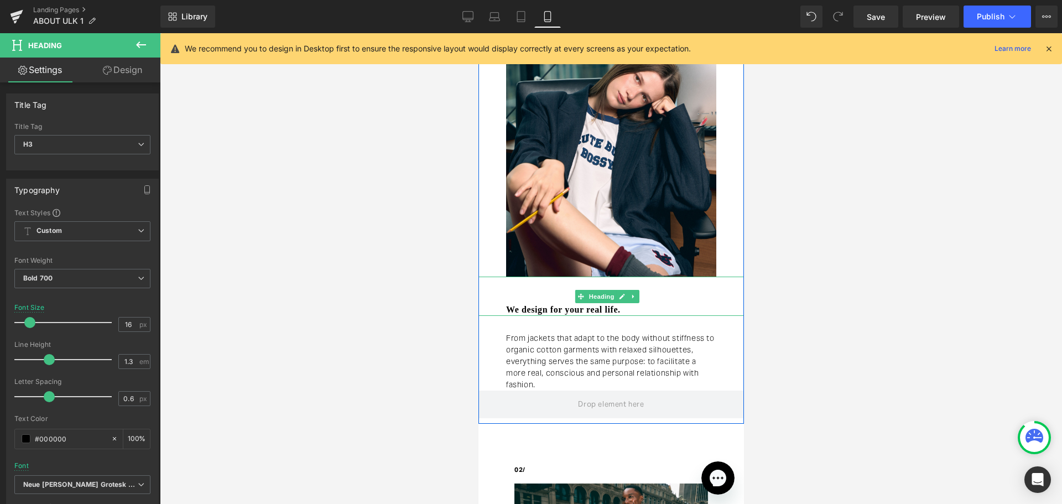
click at [555, 310] on h3 "We design for your real life." at bounding box center [624, 310] width 238 height 12
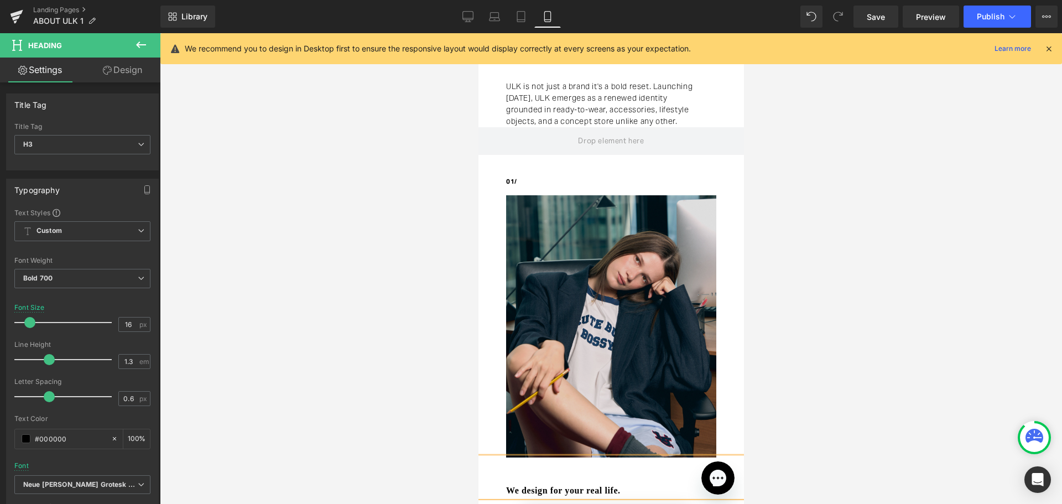
scroll to position [0, 0]
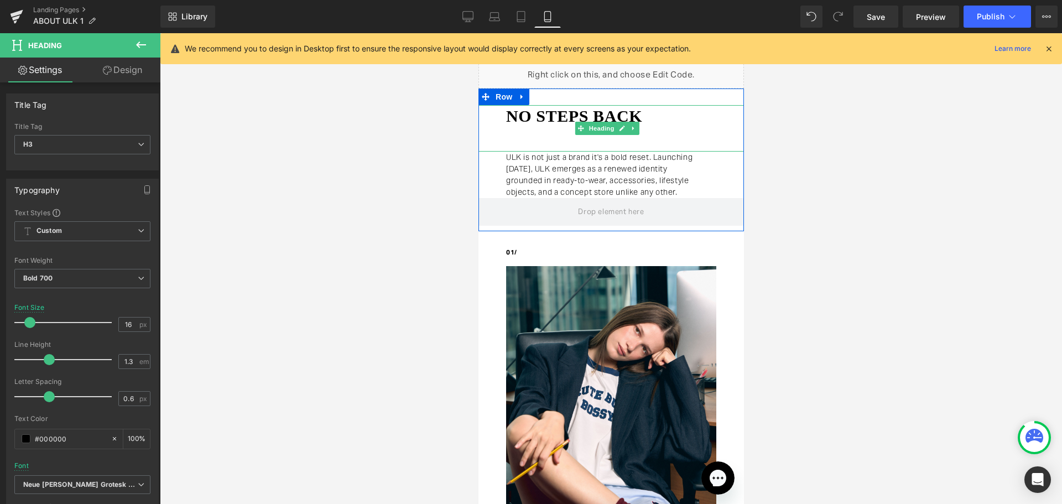
click at [530, 112] on h1 "no steps back" at bounding box center [624, 116] width 238 height 22
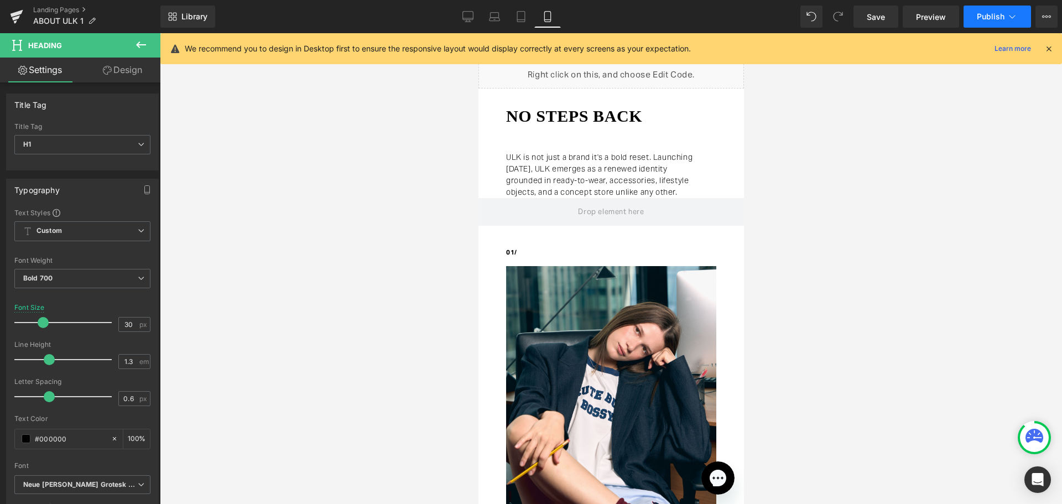
click at [995, 19] on span "Publish" at bounding box center [990, 16] width 28 height 9
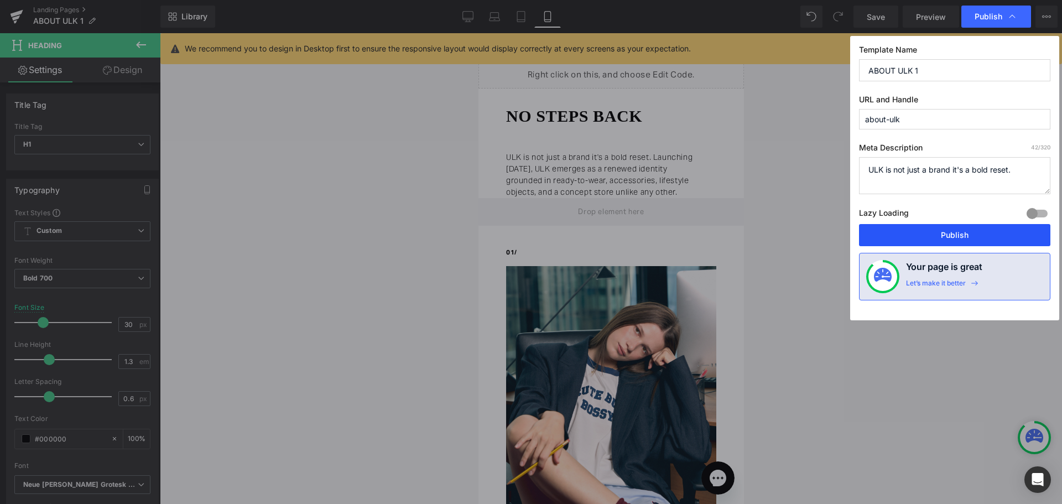
click at [951, 234] on button "Publish" at bounding box center [954, 235] width 191 height 22
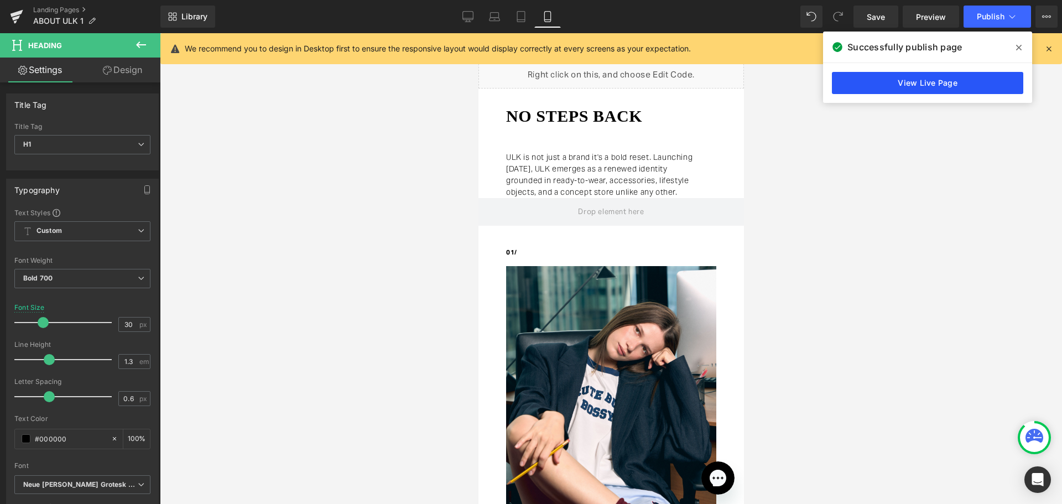
click at [932, 84] on link "View Live Page" at bounding box center [927, 83] width 191 height 22
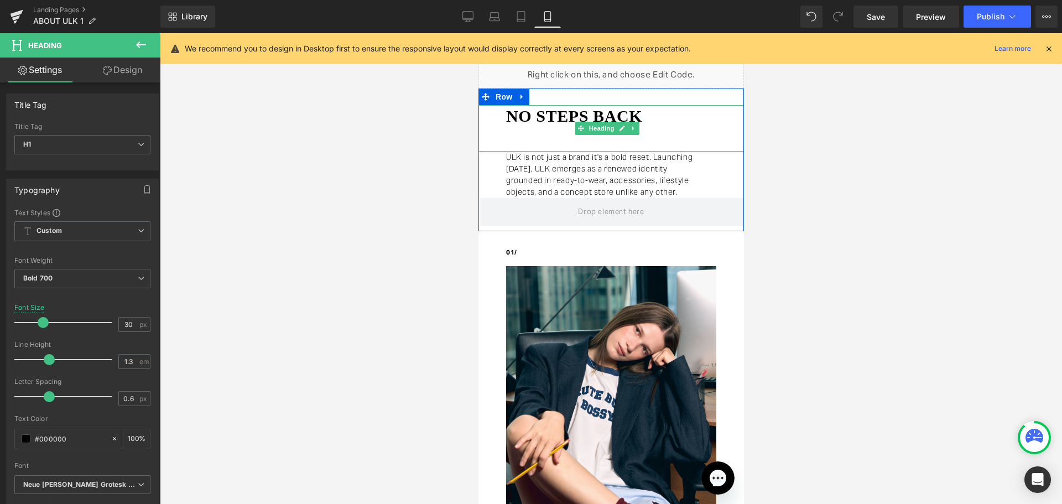
click at [532, 111] on h1 "no steps back" at bounding box center [624, 116] width 238 height 22
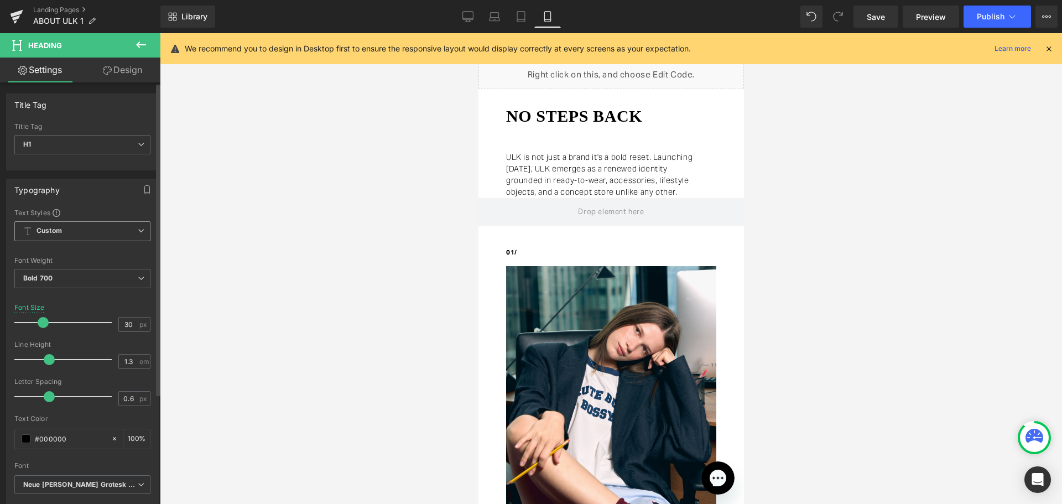
click at [73, 222] on span "Custom Setup Global Style" at bounding box center [82, 231] width 136 height 20
click at [73, 222] on span "Custom Setup Global Style" at bounding box center [80, 231] width 132 height 20
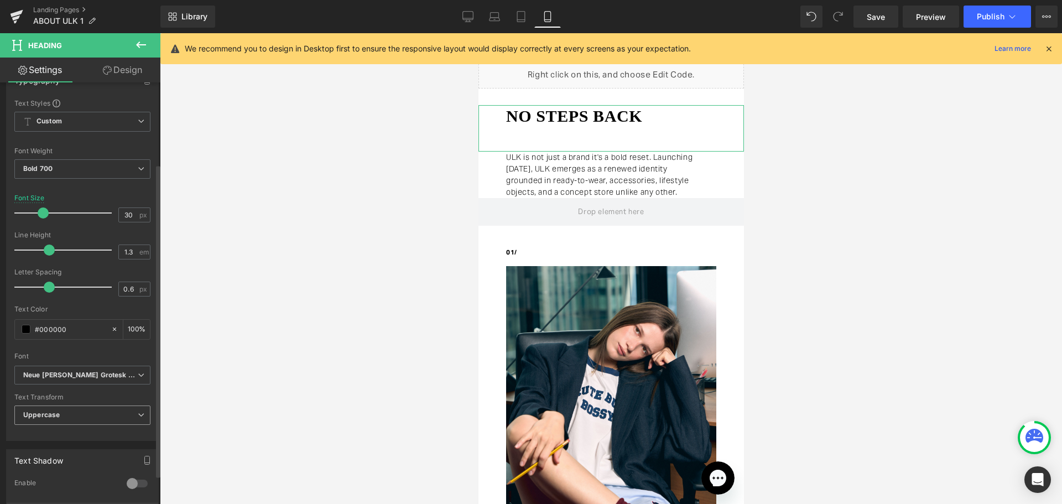
scroll to position [111, 0]
click at [95, 370] on icon "Neue [PERSON_NAME] Grotesk Display Pro" at bounding box center [80, 373] width 114 height 9
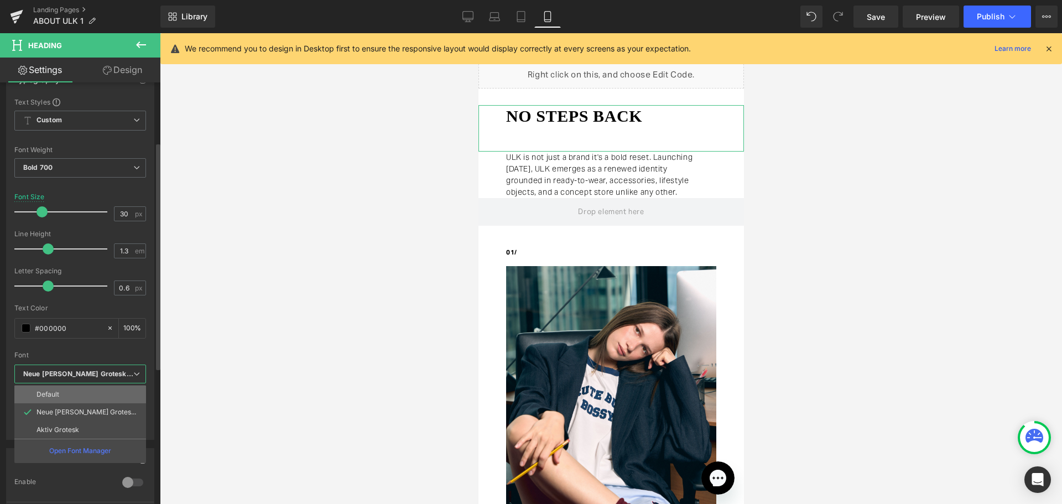
click at [57, 390] on p "Default" at bounding box center [47, 394] width 23 height 8
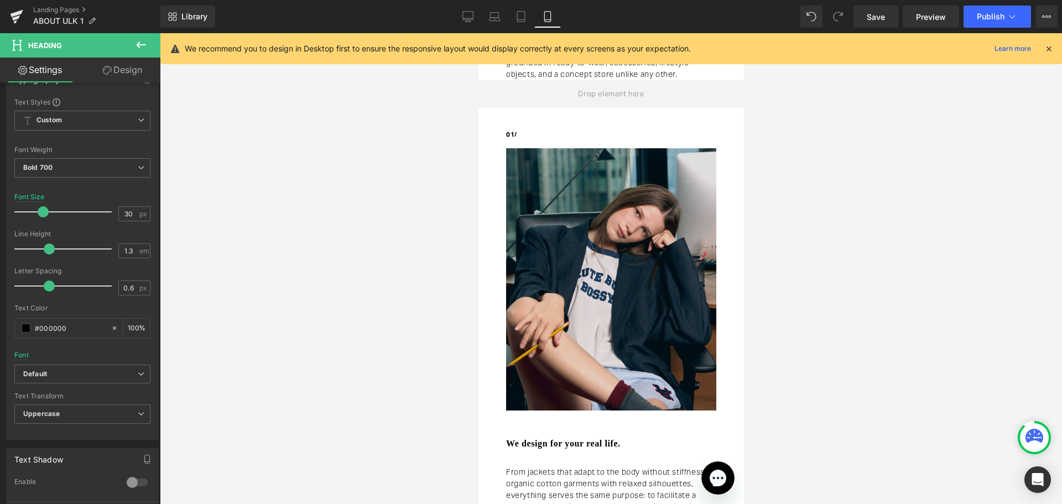
scroll to position [276, 0]
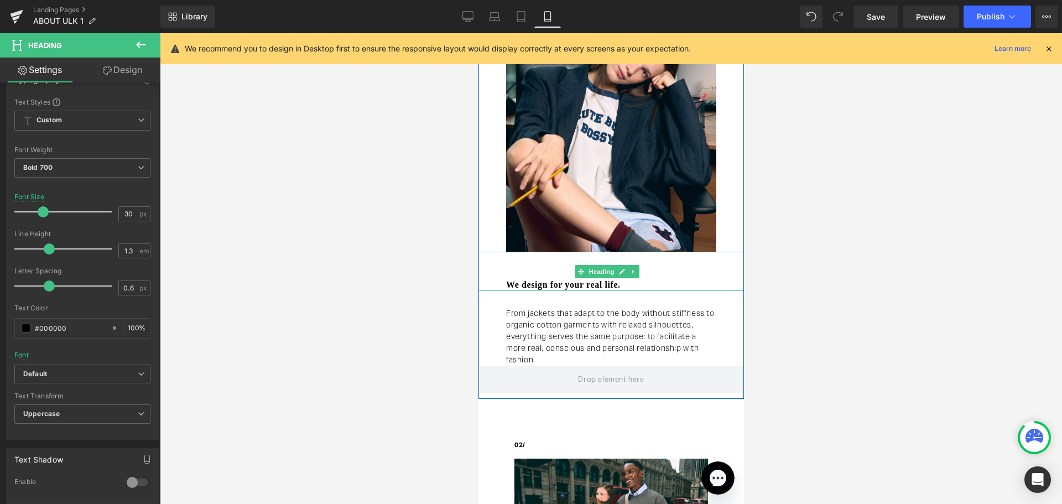
click at [563, 285] on h3 "We design for your real life." at bounding box center [624, 285] width 238 height 12
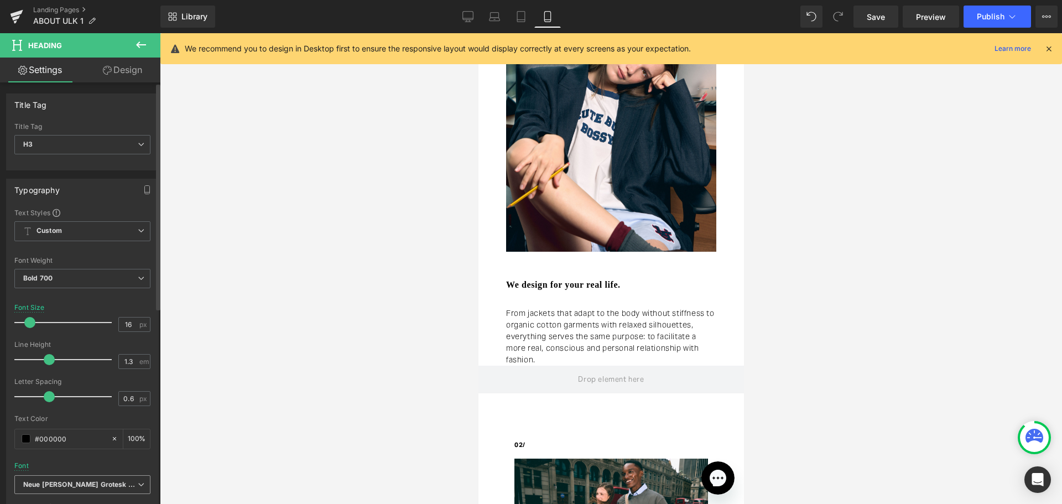
click at [97, 480] on icon "Neue [PERSON_NAME] Grotesk Display Pro" at bounding box center [80, 484] width 114 height 9
click at [66, 482] on icon "Neue [PERSON_NAME] Grotesk Display Pro" at bounding box center [78, 484] width 110 height 9
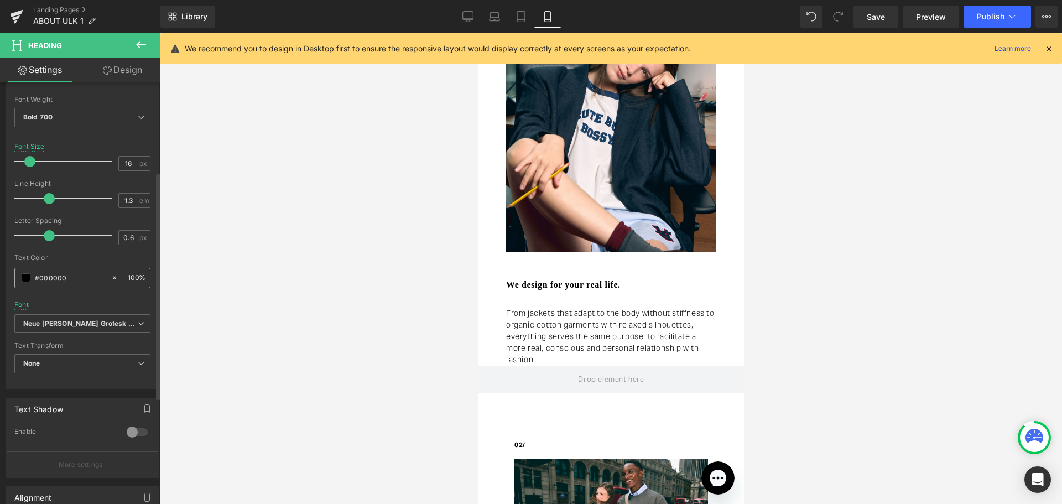
scroll to position [166, 0]
click at [118, 317] on icon "Neue [PERSON_NAME] Grotesk Display Pro" at bounding box center [80, 318] width 114 height 9
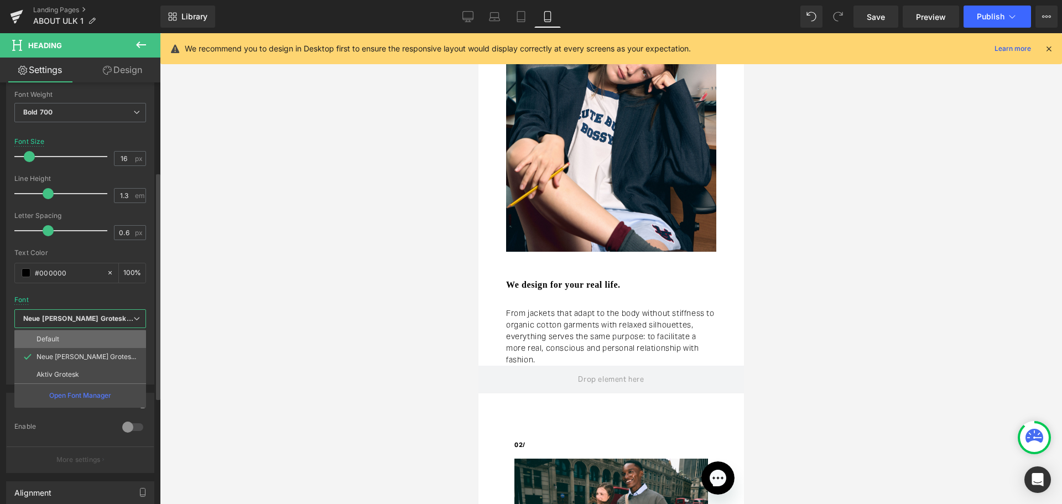
click at [125, 341] on li "Default" at bounding box center [80, 339] width 132 height 18
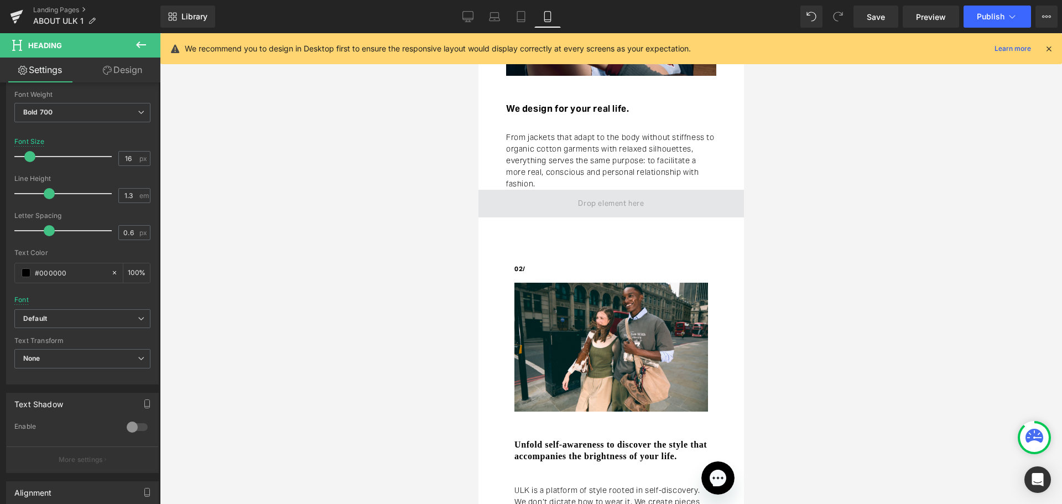
scroll to position [387, 0]
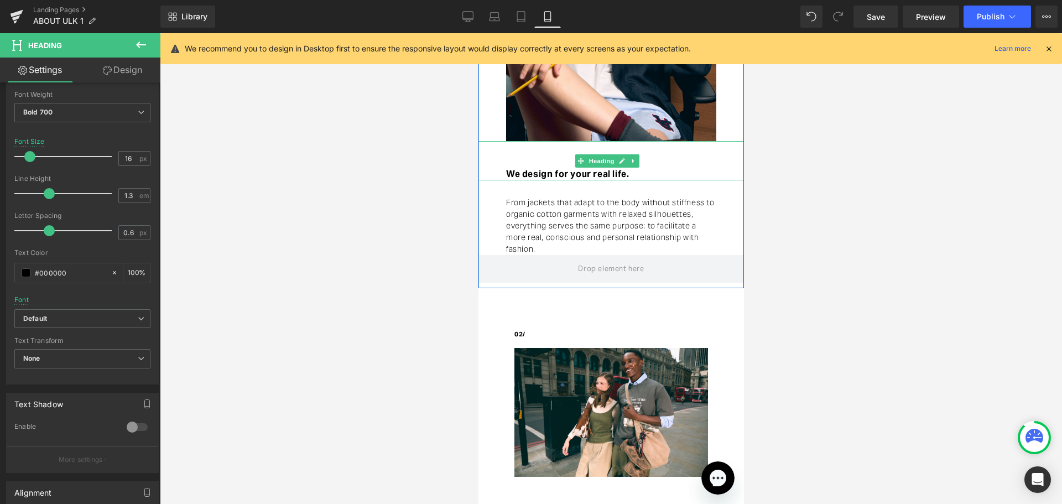
click at [623, 174] on h3 "We design for your real life." at bounding box center [624, 175] width 238 height 12
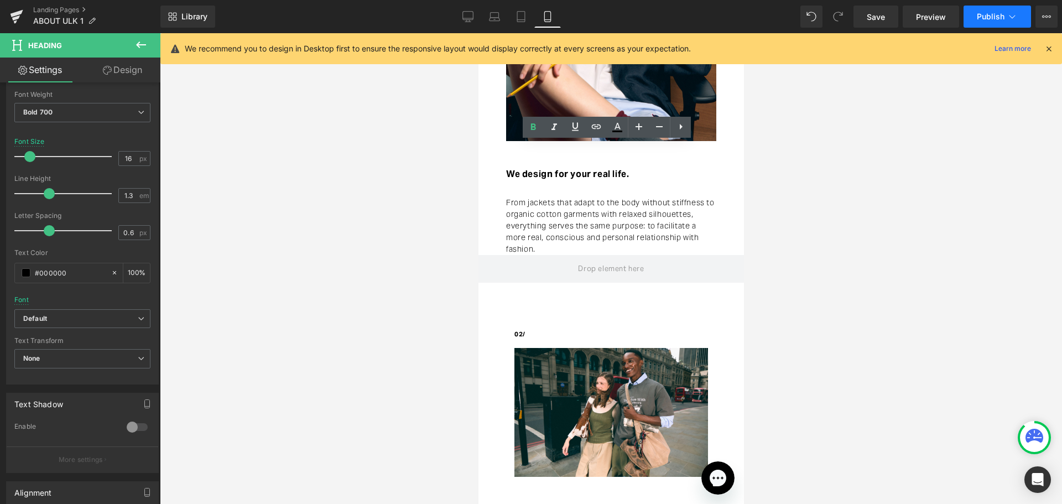
click at [1001, 17] on span "Publish" at bounding box center [990, 16] width 28 height 9
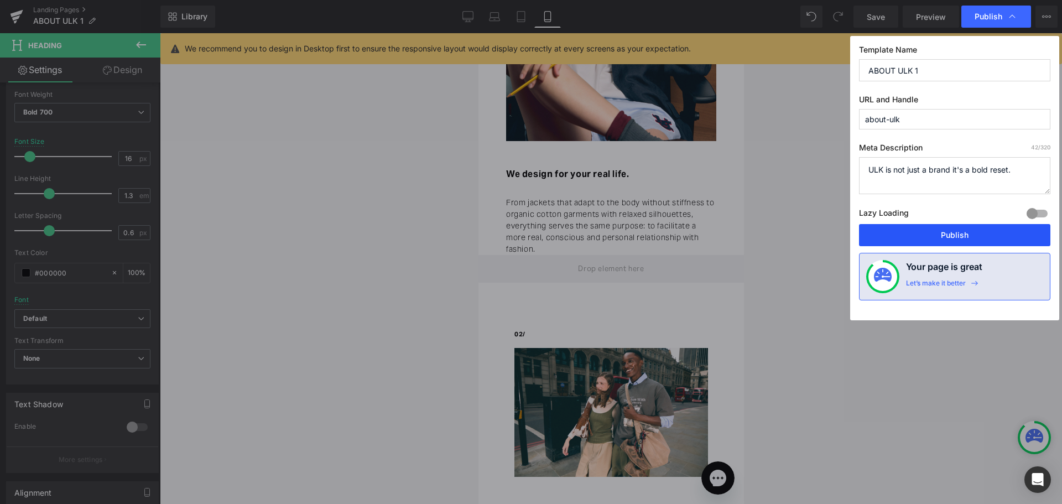
click at [939, 241] on button "Publish" at bounding box center [954, 235] width 191 height 22
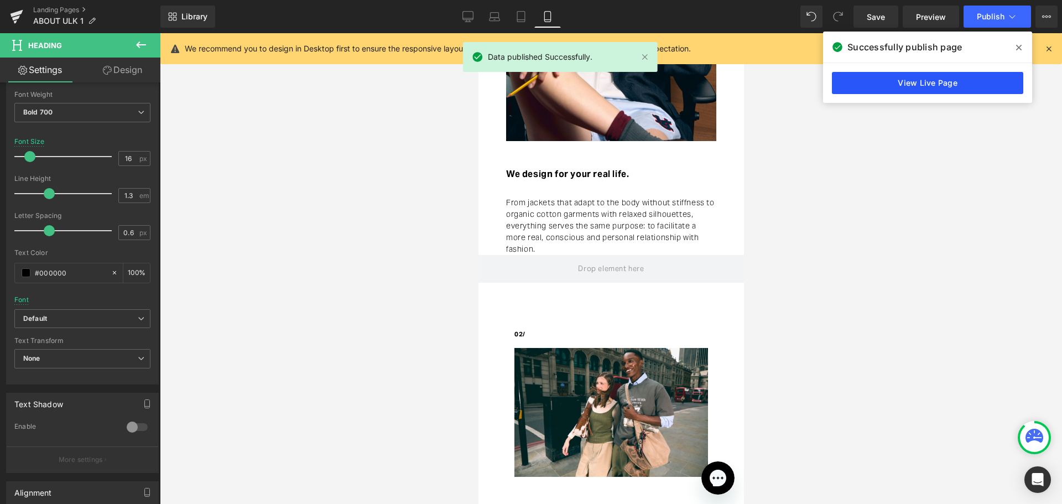
click at [916, 80] on link "View Live Page" at bounding box center [927, 83] width 191 height 22
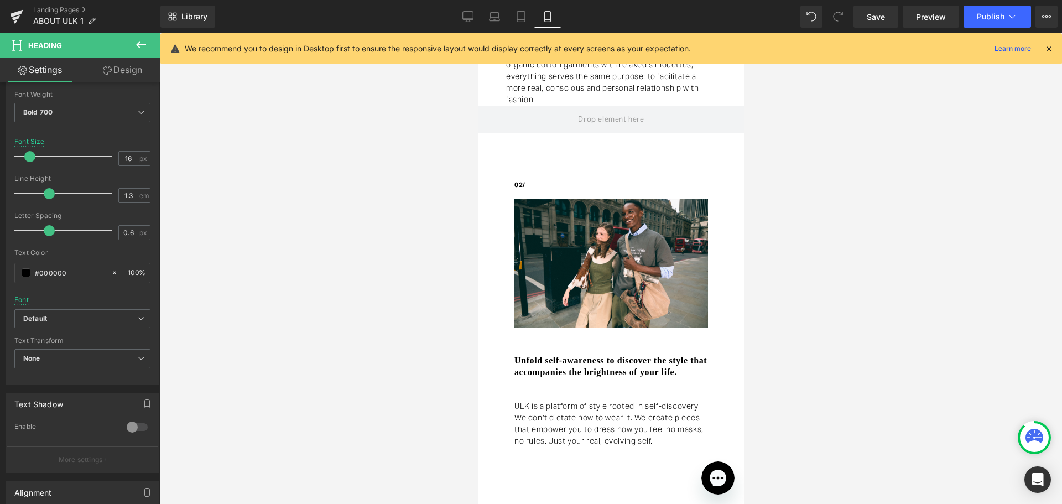
scroll to position [719, 0]
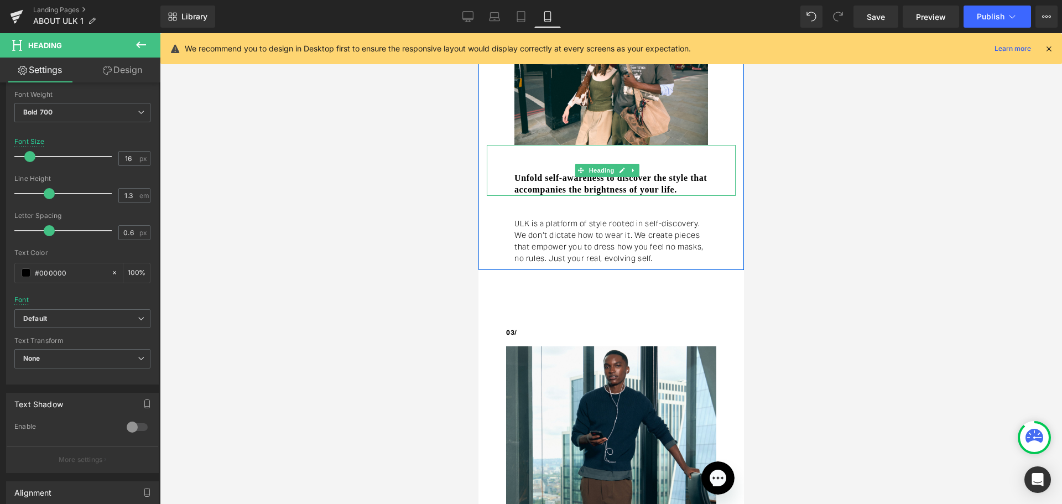
click at [552, 182] on h3 "Unfold self-awareness to discover the style that accompanies the brightness of …" at bounding box center [611, 184] width 194 height 23
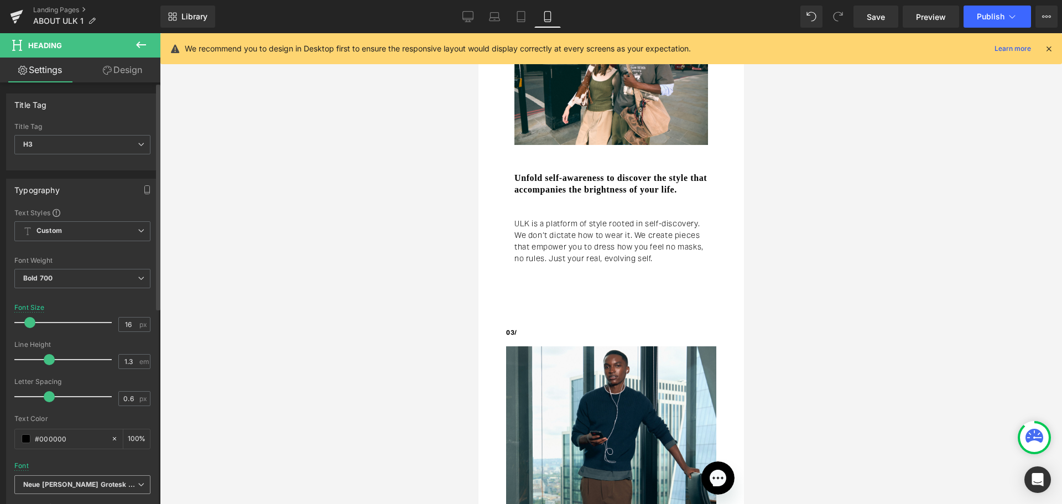
click at [111, 485] on icon "Neue [PERSON_NAME] Grotesk Display Pro" at bounding box center [80, 484] width 114 height 9
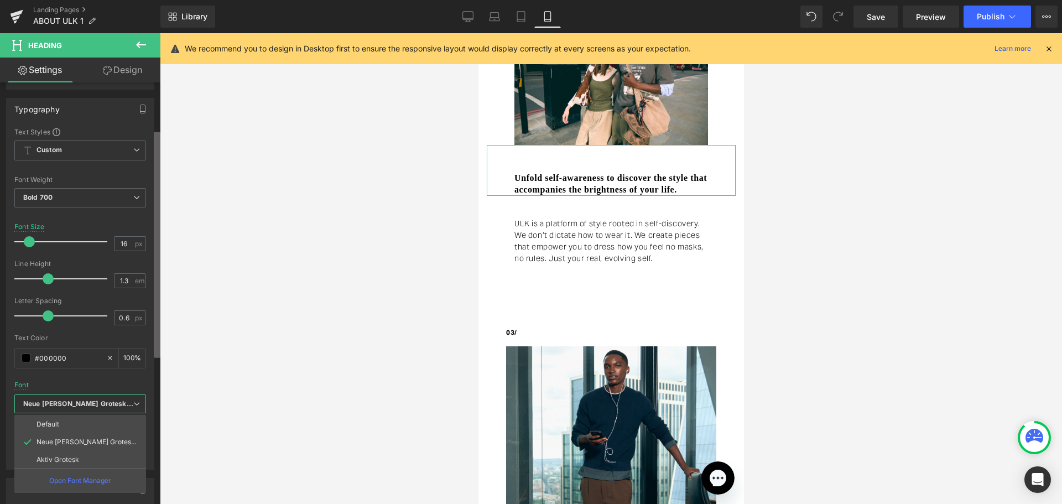
scroll to position [111, 0]
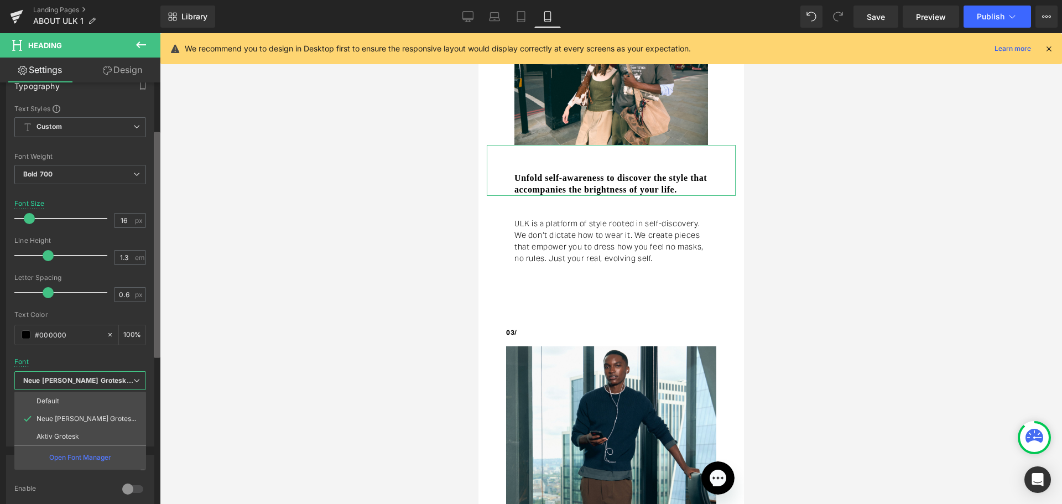
click at [151, 356] on div "Title Tag H1 H2 H3 H4 H5 H6 Title Tag H3 H1 H2 H3 H4 H5 H6 Typography Text Styl…" at bounding box center [80, 295] width 160 height 426
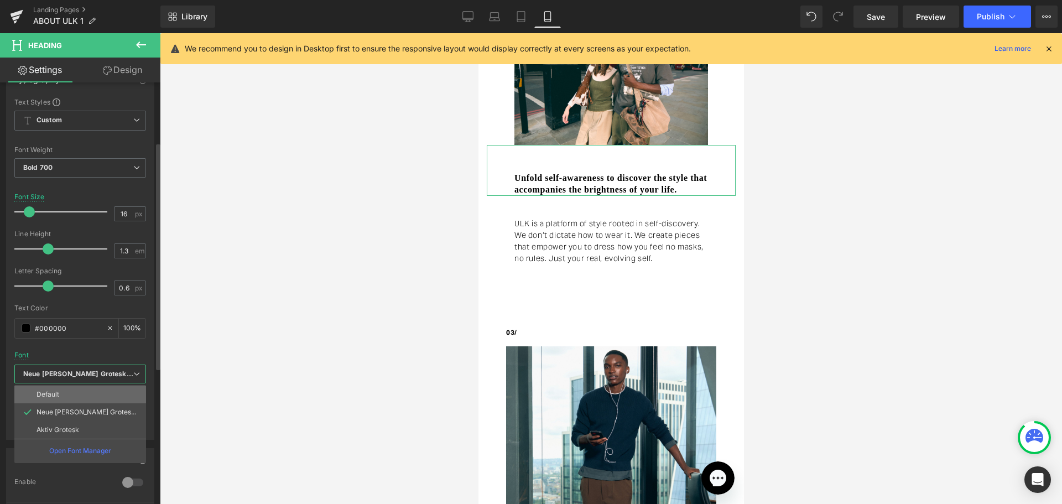
click at [56, 388] on li "Default" at bounding box center [80, 394] width 132 height 18
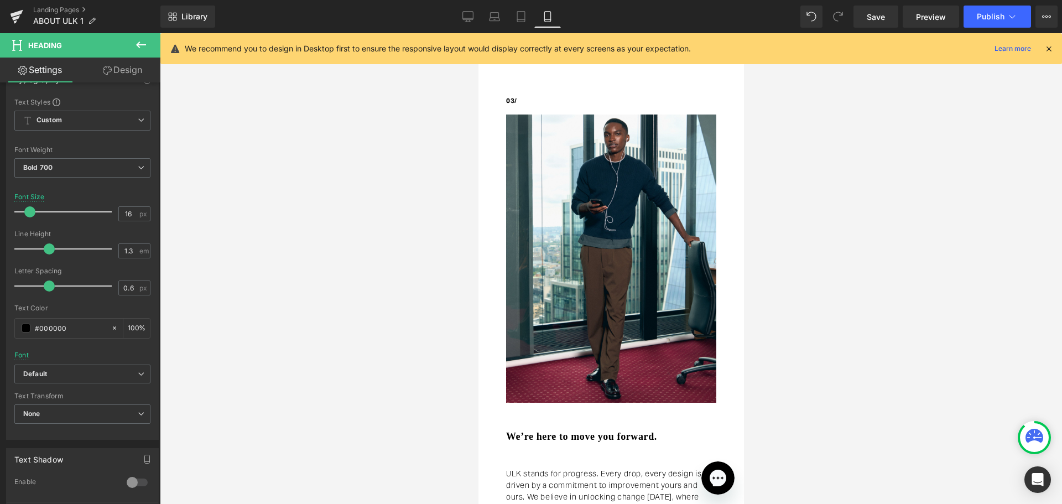
scroll to position [1106, 0]
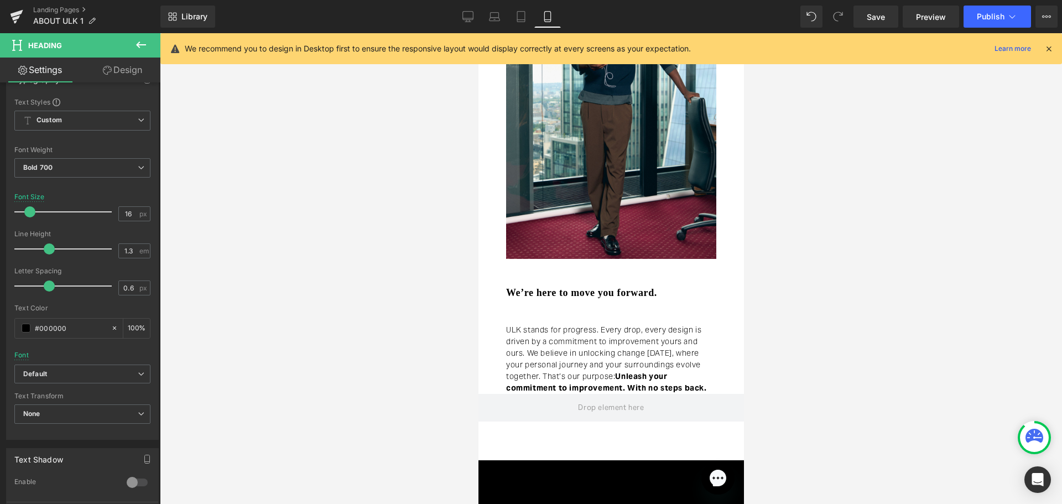
click at [552, 291] on h3 "We’re here to move you forward." at bounding box center [624, 292] width 238 height 13
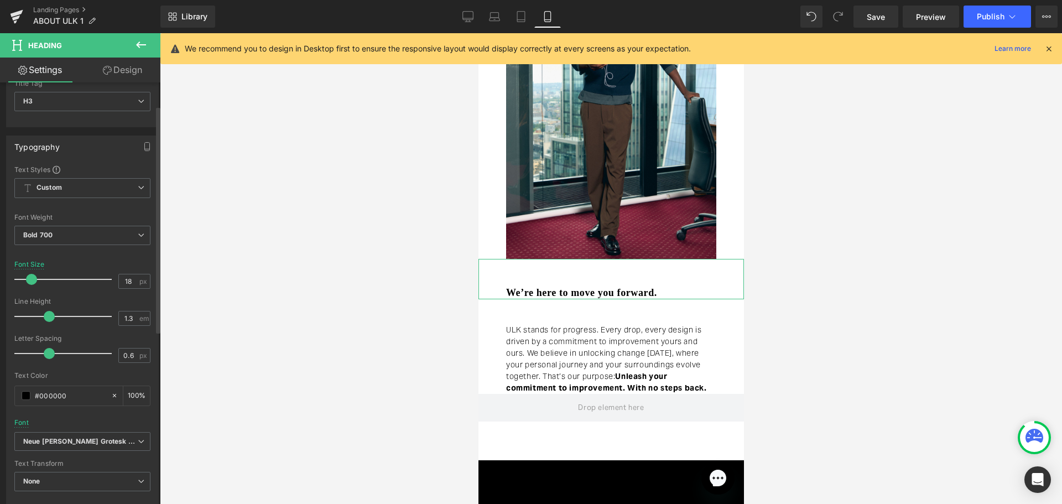
scroll to position [111, 0]
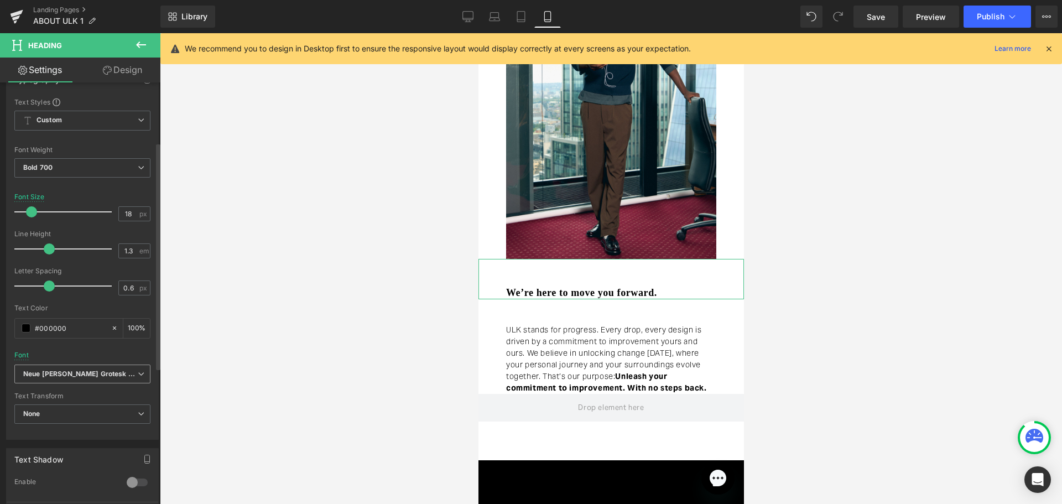
click at [127, 369] on b "Neue [PERSON_NAME] Grotesk Display Pro" at bounding box center [80, 373] width 114 height 9
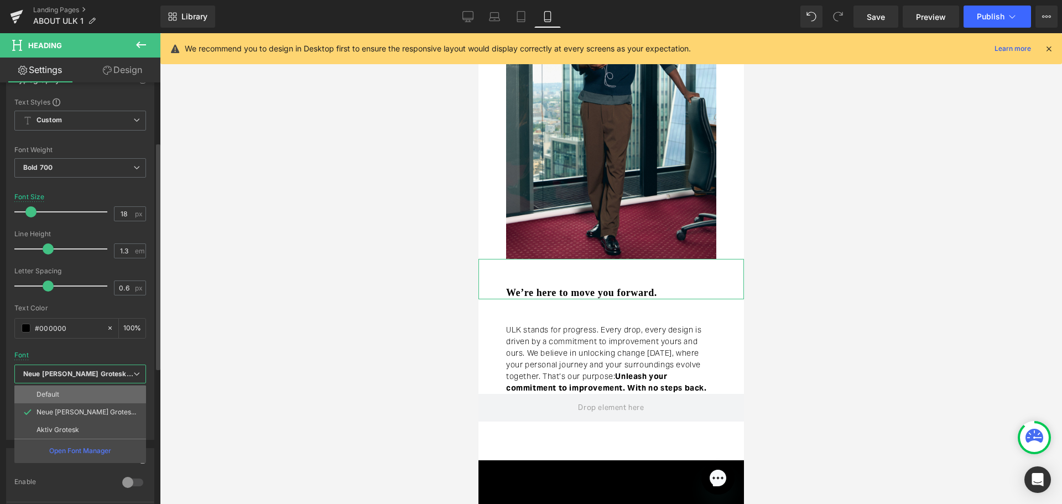
click at [126, 390] on li "Default" at bounding box center [80, 394] width 132 height 18
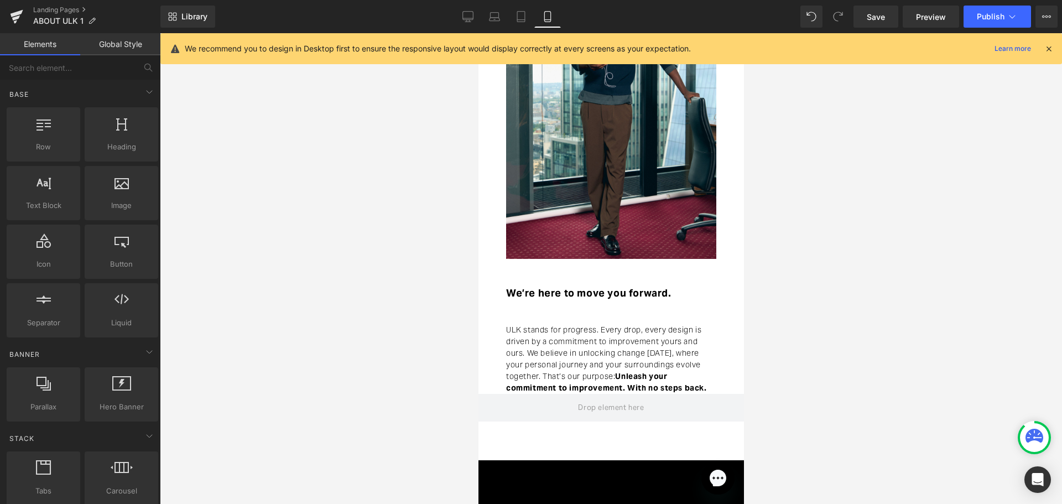
click at [398, 277] on div at bounding box center [611, 268] width 902 height 471
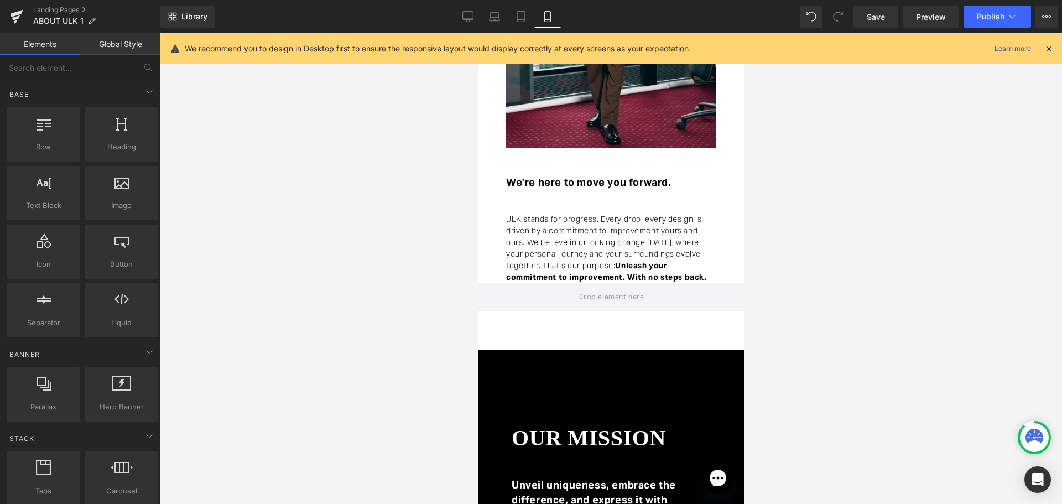
scroll to position [1382, 0]
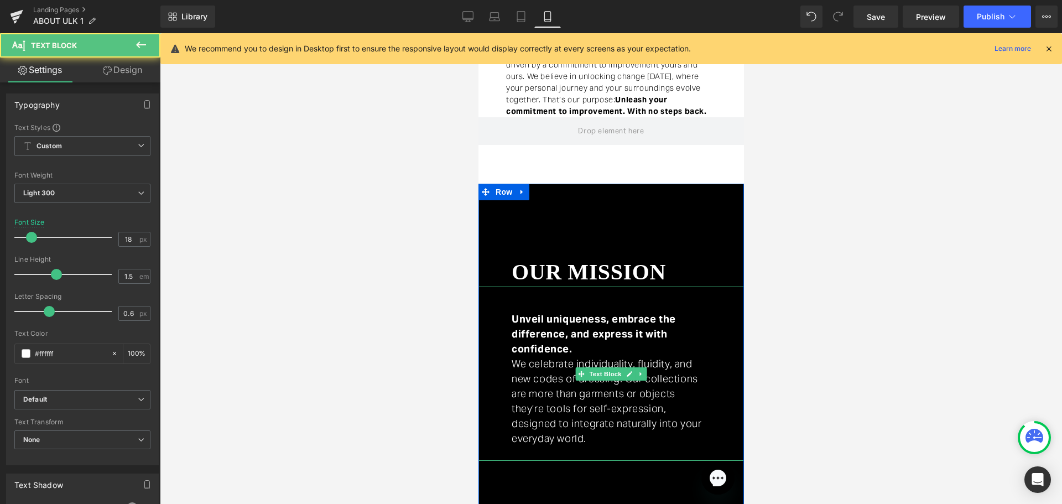
click at [585, 322] on p "Unveil uniqueness, embrace the difference, and express it with confidence." at bounding box center [608, 333] width 195 height 45
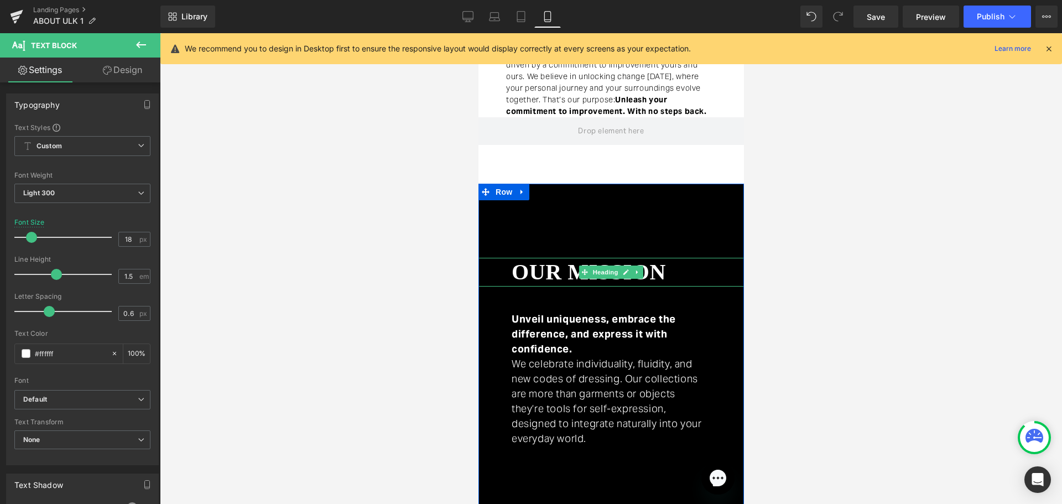
click at [579, 260] on h1 "our mission" at bounding box center [599, 272] width 177 height 29
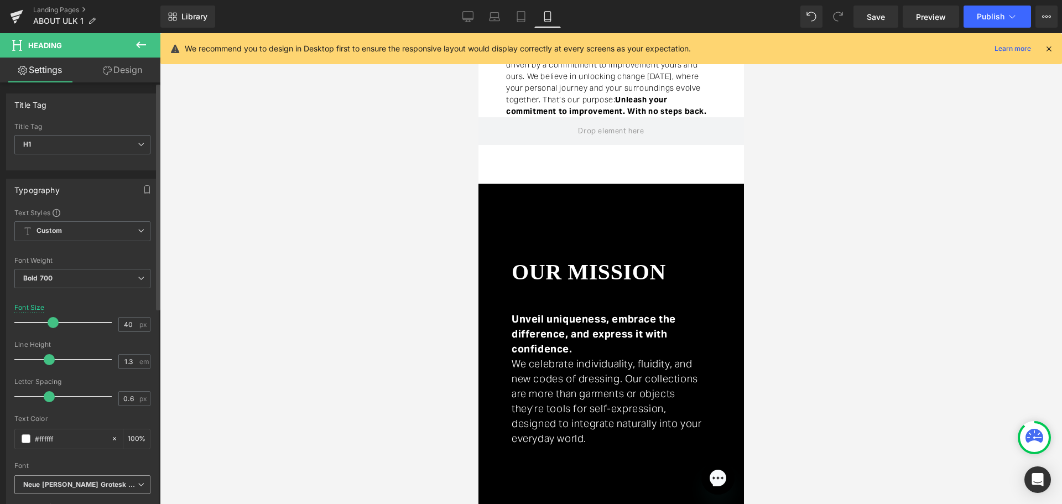
click at [140, 477] on span "Neue [PERSON_NAME] Grotesk Display Pro" at bounding box center [82, 484] width 136 height 19
click at [102, 453] on div "Text Color #ffffff 100 %" at bounding box center [82, 438] width 136 height 47
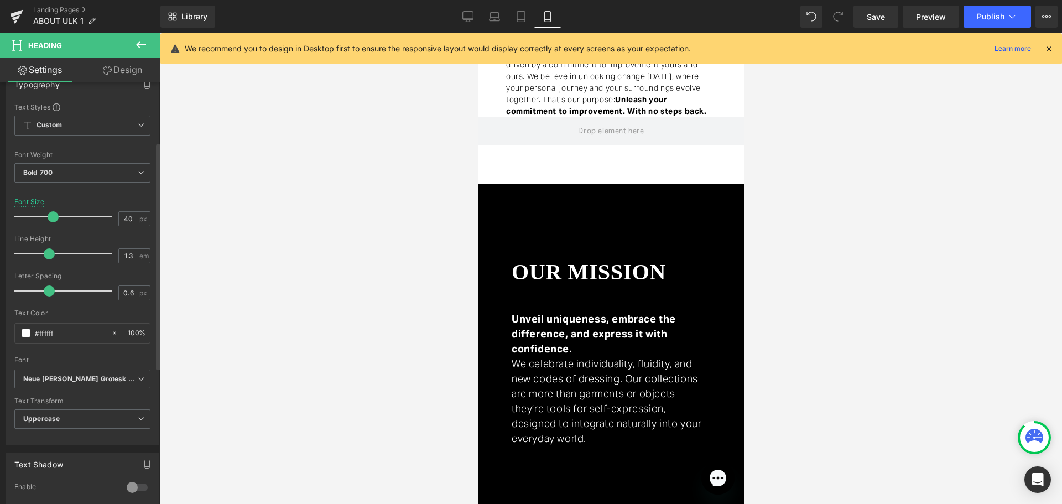
scroll to position [111, 0]
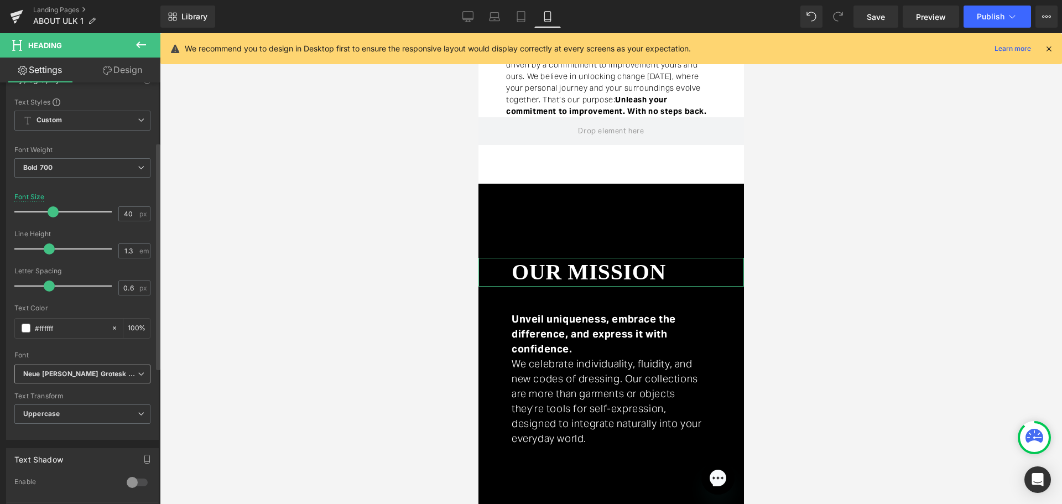
click at [79, 375] on icon "Neue [PERSON_NAME] Grotesk Display Pro" at bounding box center [80, 373] width 114 height 9
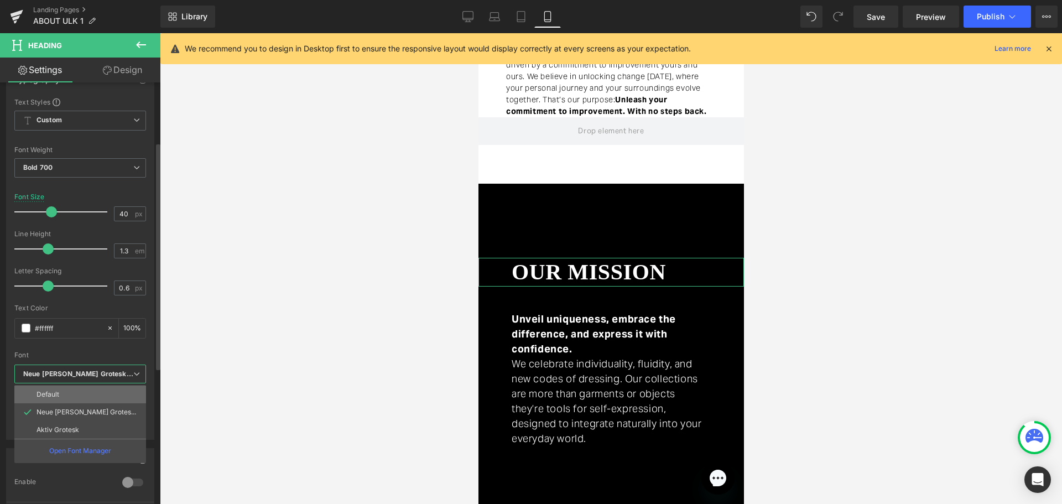
click at [76, 392] on li "Default" at bounding box center [80, 394] width 132 height 18
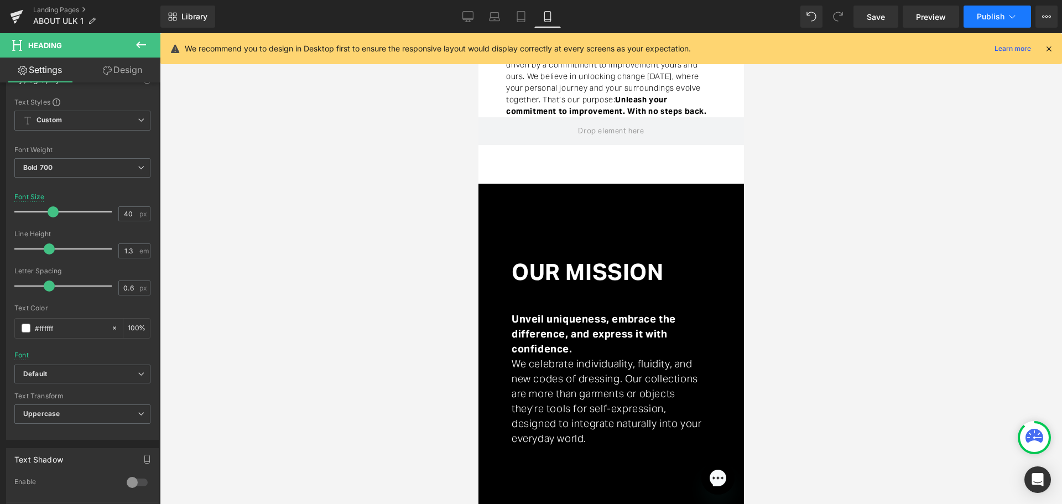
click at [988, 16] on span "Publish" at bounding box center [990, 16] width 28 height 9
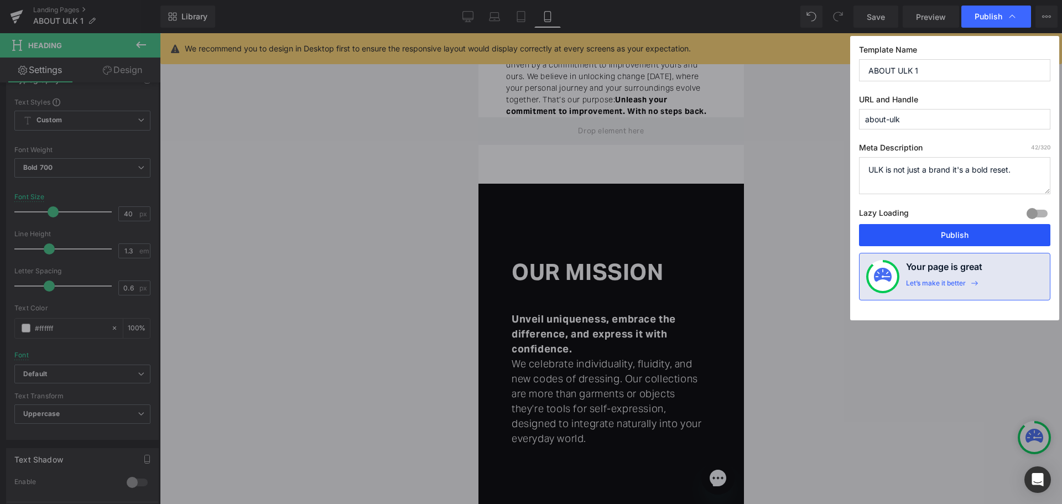
click at [955, 238] on button "Publish" at bounding box center [954, 235] width 191 height 22
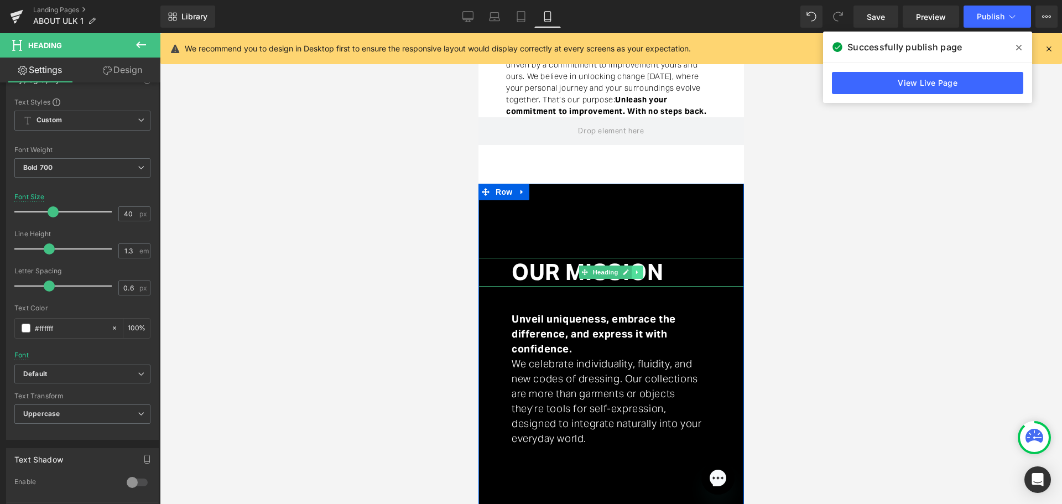
click at [635, 270] on icon at bounding box center [636, 272] width 2 height 4
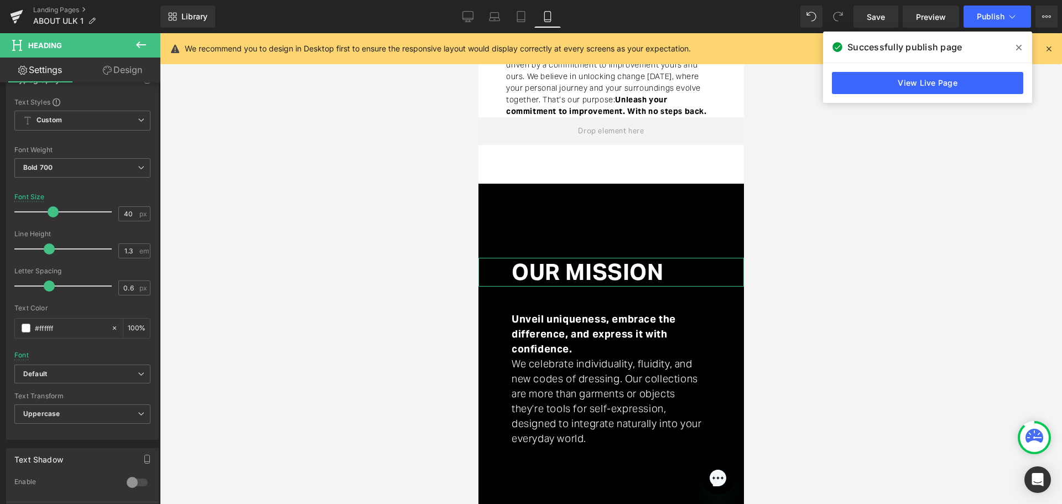
click at [119, 65] on link "Design" at bounding box center [122, 70] width 80 height 25
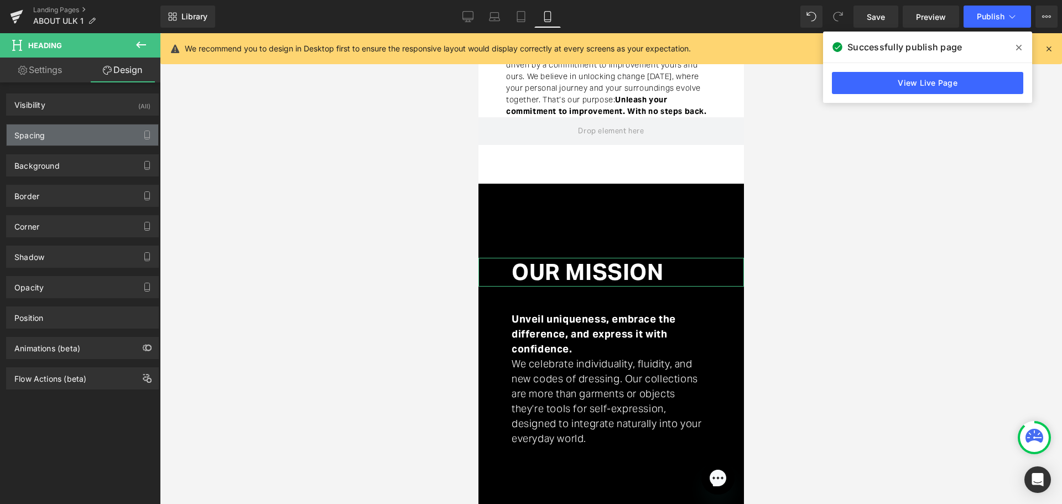
click at [78, 134] on div "Spacing" at bounding box center [82, 134] width 151 height 21
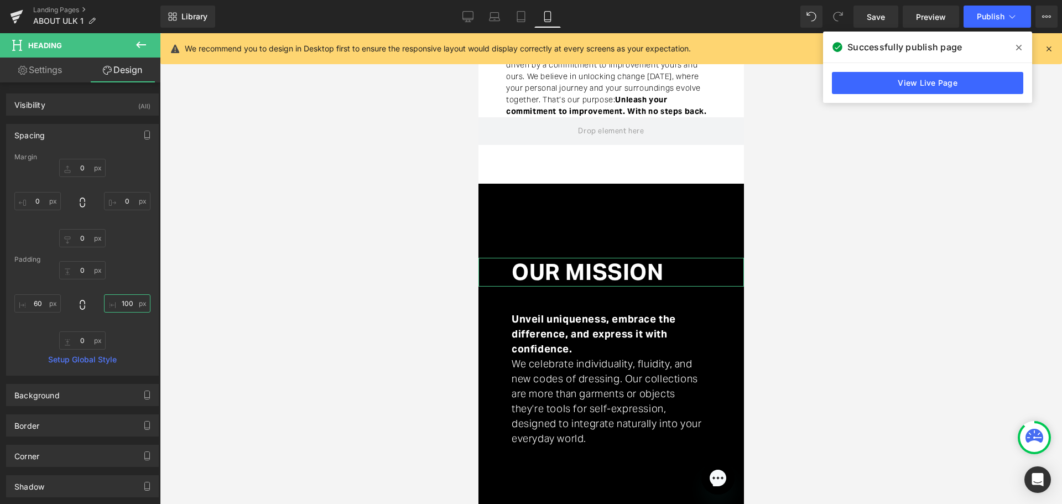
click at [117, 311] on input "100" at bounding box center [127, 303] width 46 height 18
type input "0"
click at [991, 13] on span "Publish" at bounding box center [990, 16] width 28 height 9
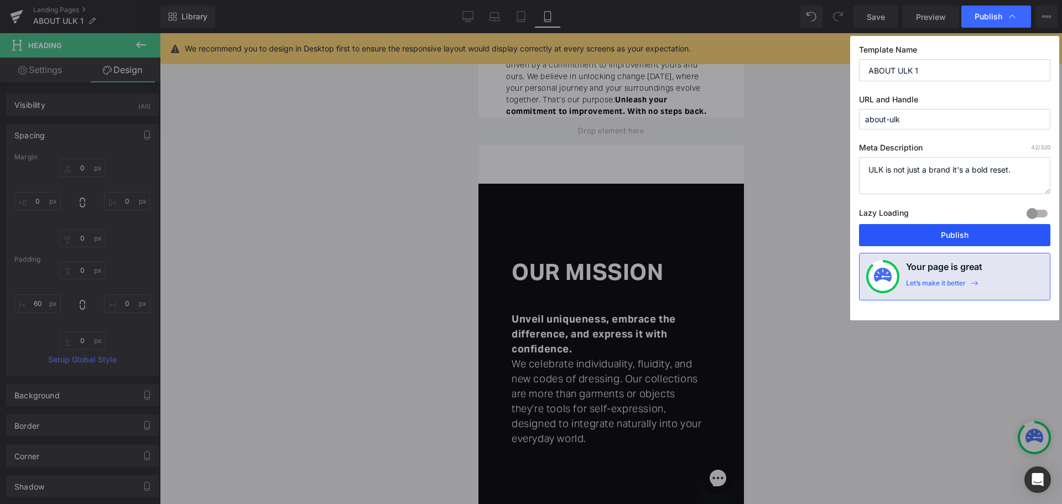
click at [953, 238] on button "Publish" at bounding box center [954, 235] width 191 height 22
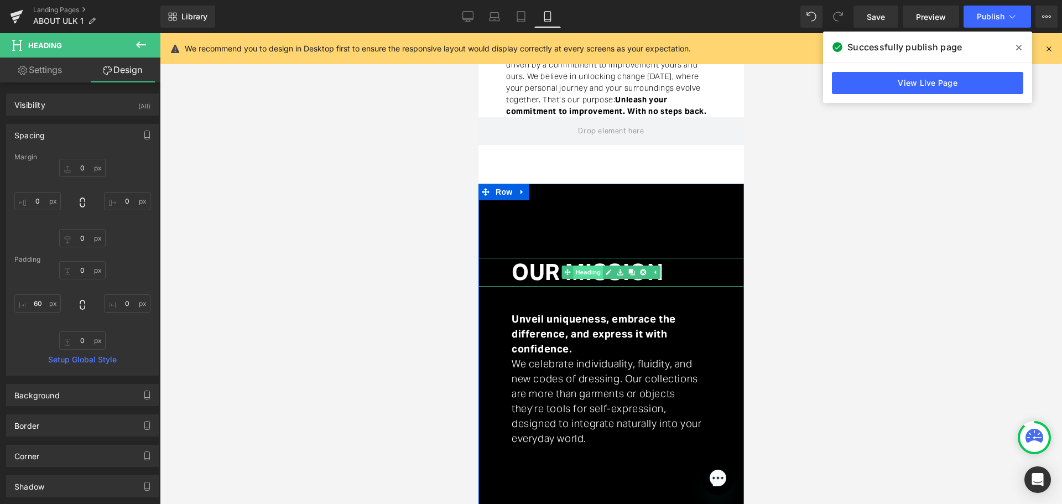
click at [592, 267] on span "Heading" at bounding box center [587, 271] width 30 height 13
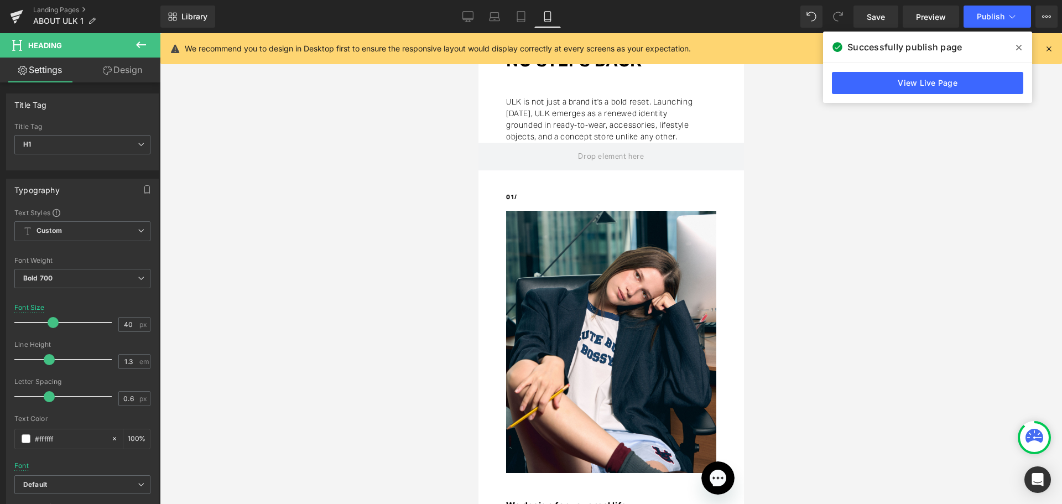
scroll to position [0, 0]
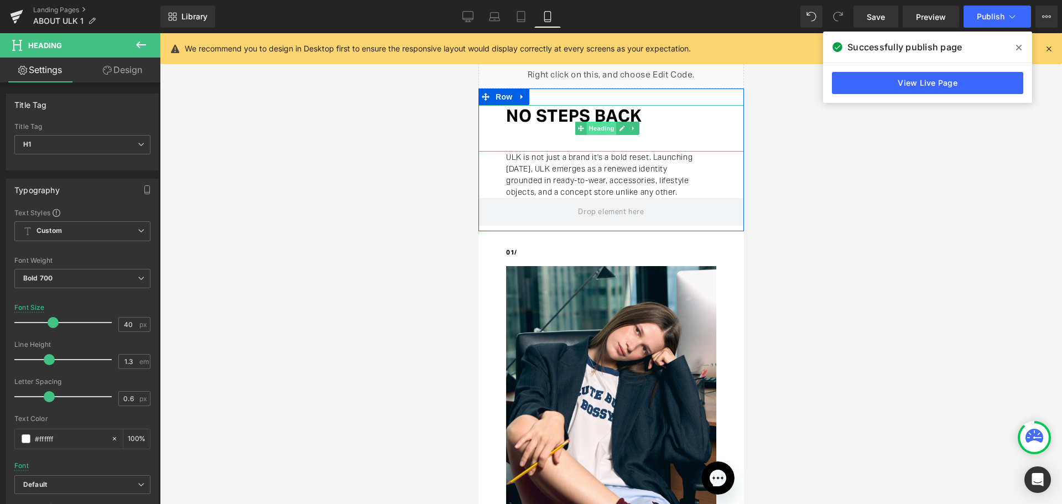
click at [594, 128] on span "Heading" at bounding box center [601, 128] width 30 height 13
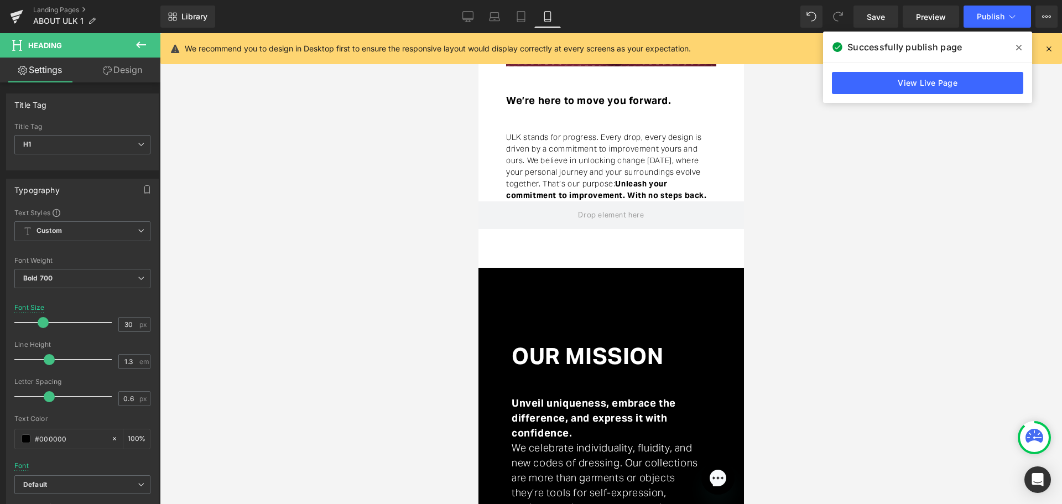
scroll to position [1438, 0]
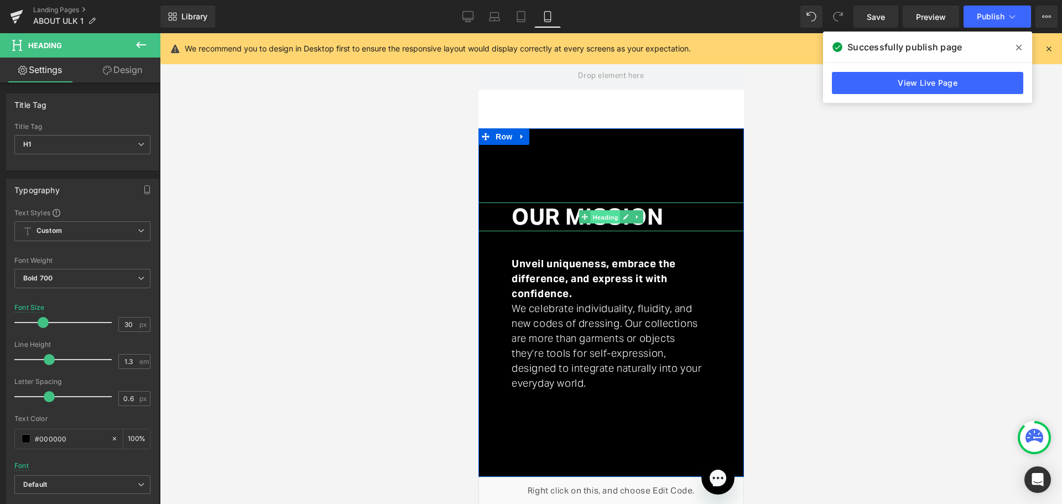
click at [596, 211] on span "Heading" at bounding box center [605, 217] width 30 height 13
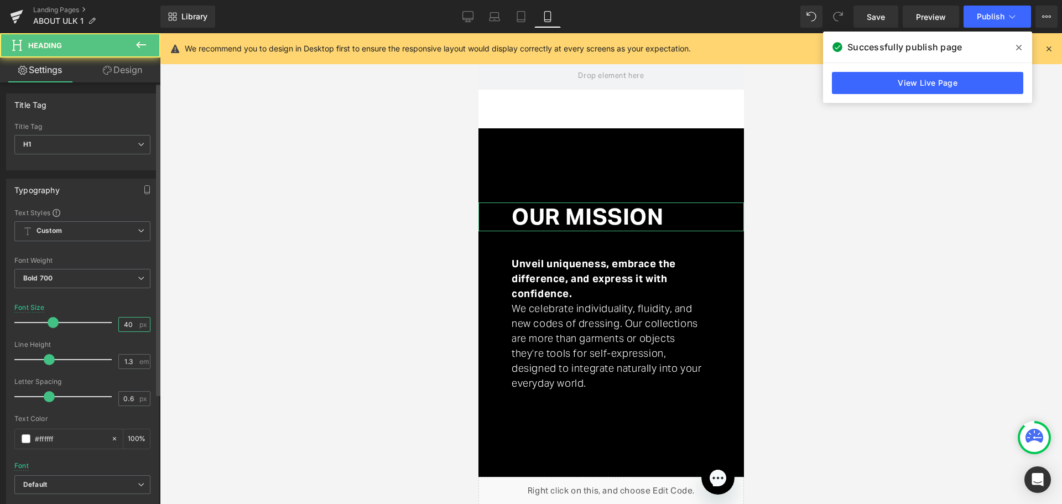
click at [123, 321] on input "40" at bounding box center [128, 324] width 19 height 14
type input "30"
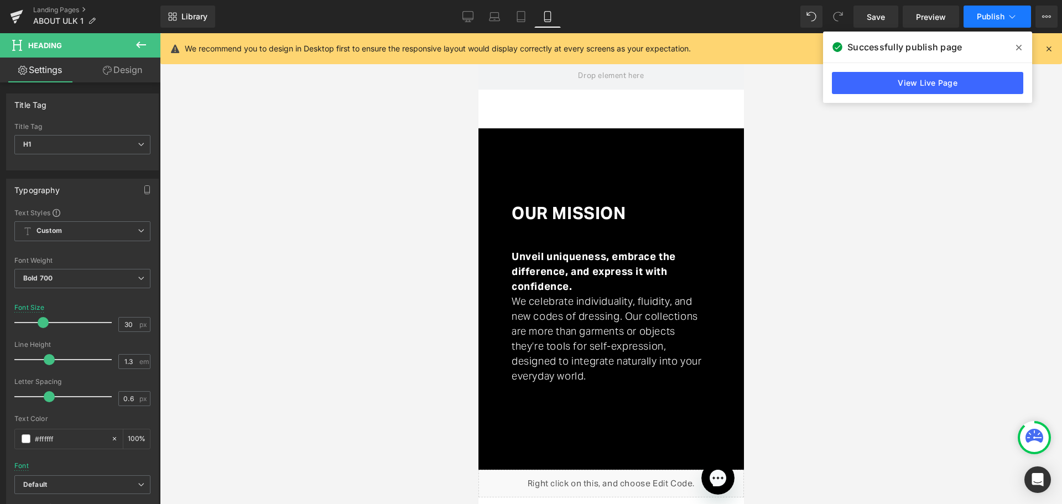
click at [997, 14] on span "Publish" at bounding box center [990, 16] width 28 height 9
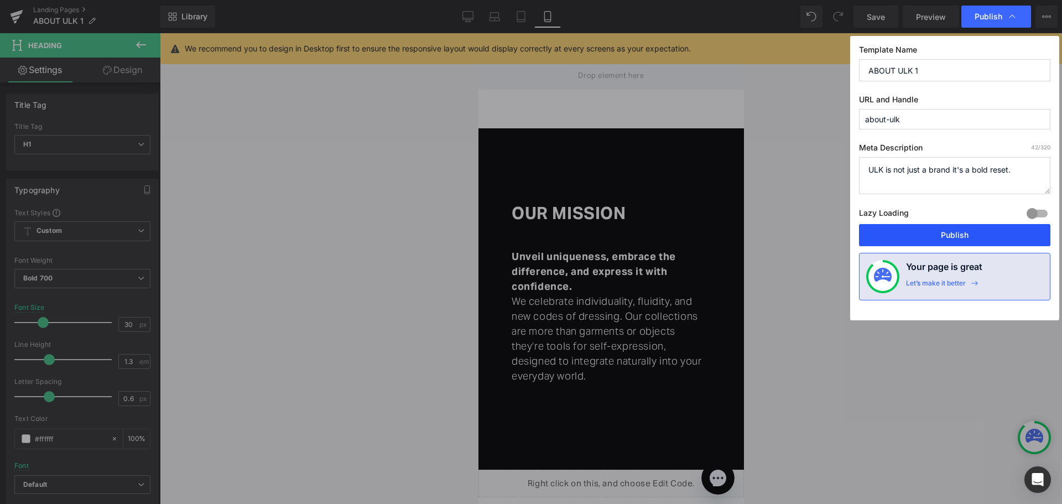
click at [962, 228] on button "Publish" at bounding box center [954, 235] width 191 height 22
